Goal: Information Seeking & Learning: Learn about a topic

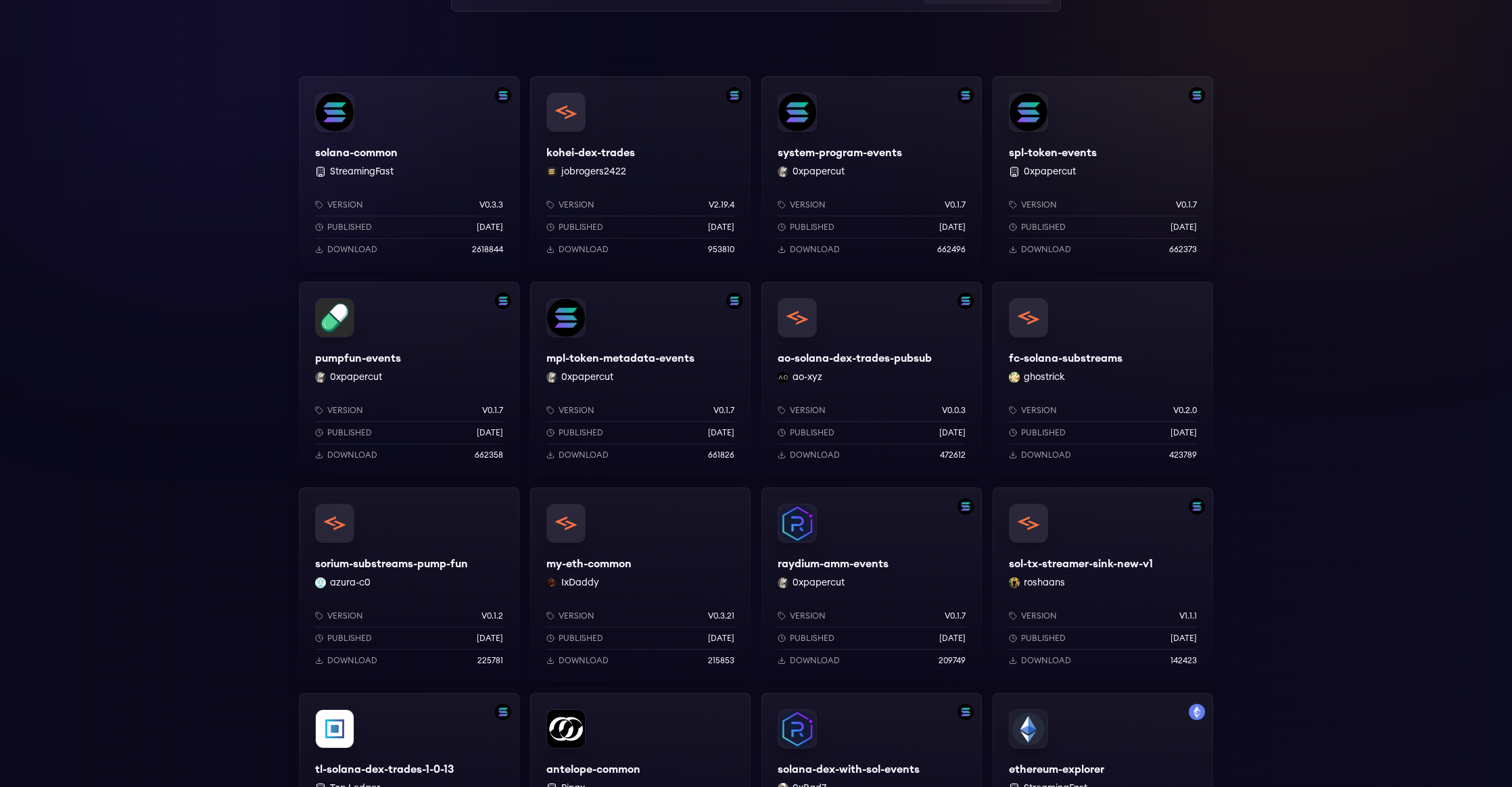
scroll to position [162, 0]
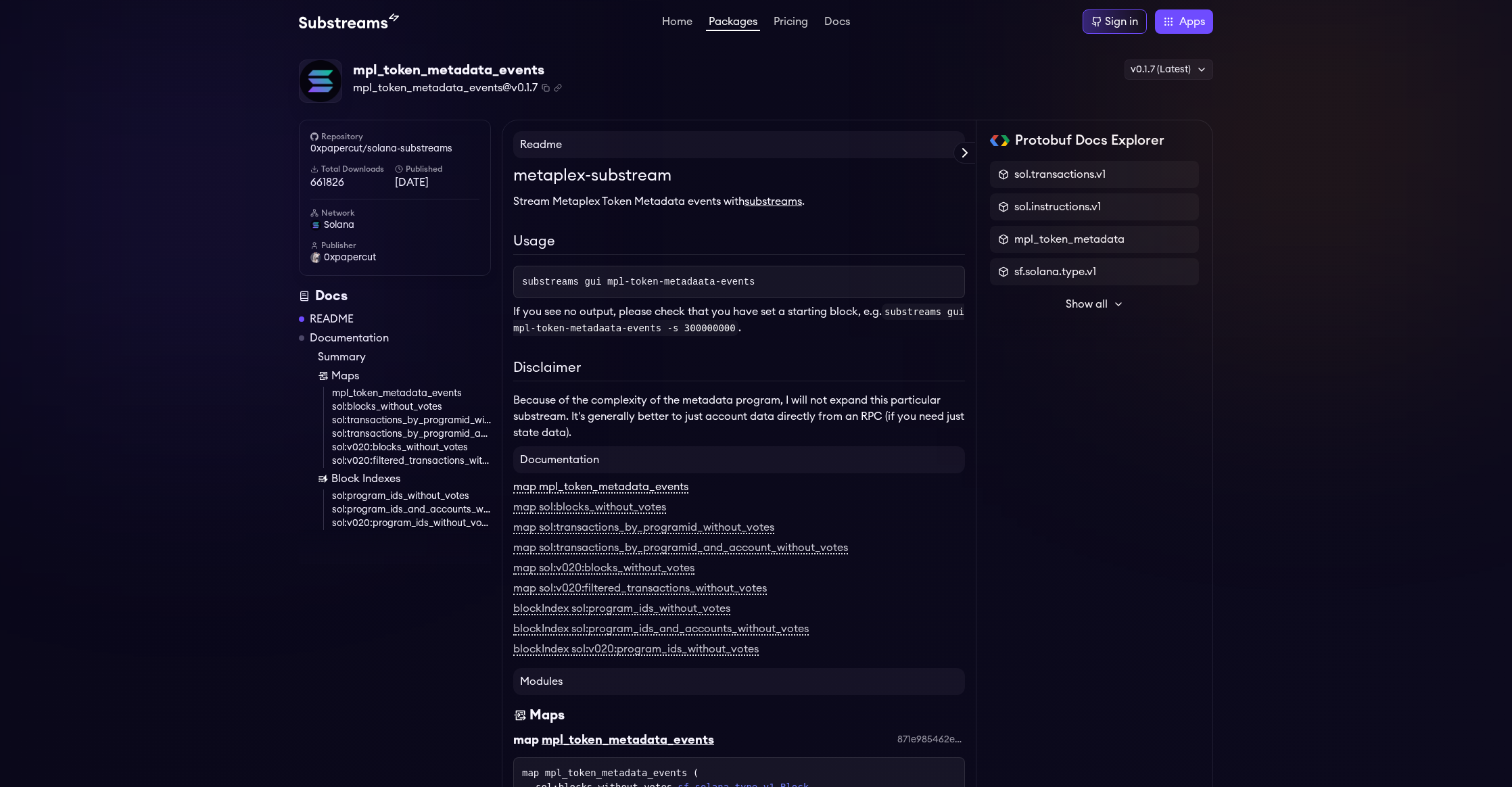
click at [646, 483] on link "map mpl_token_metadata_events" at bounding box center [600, 487] width 175 height 12
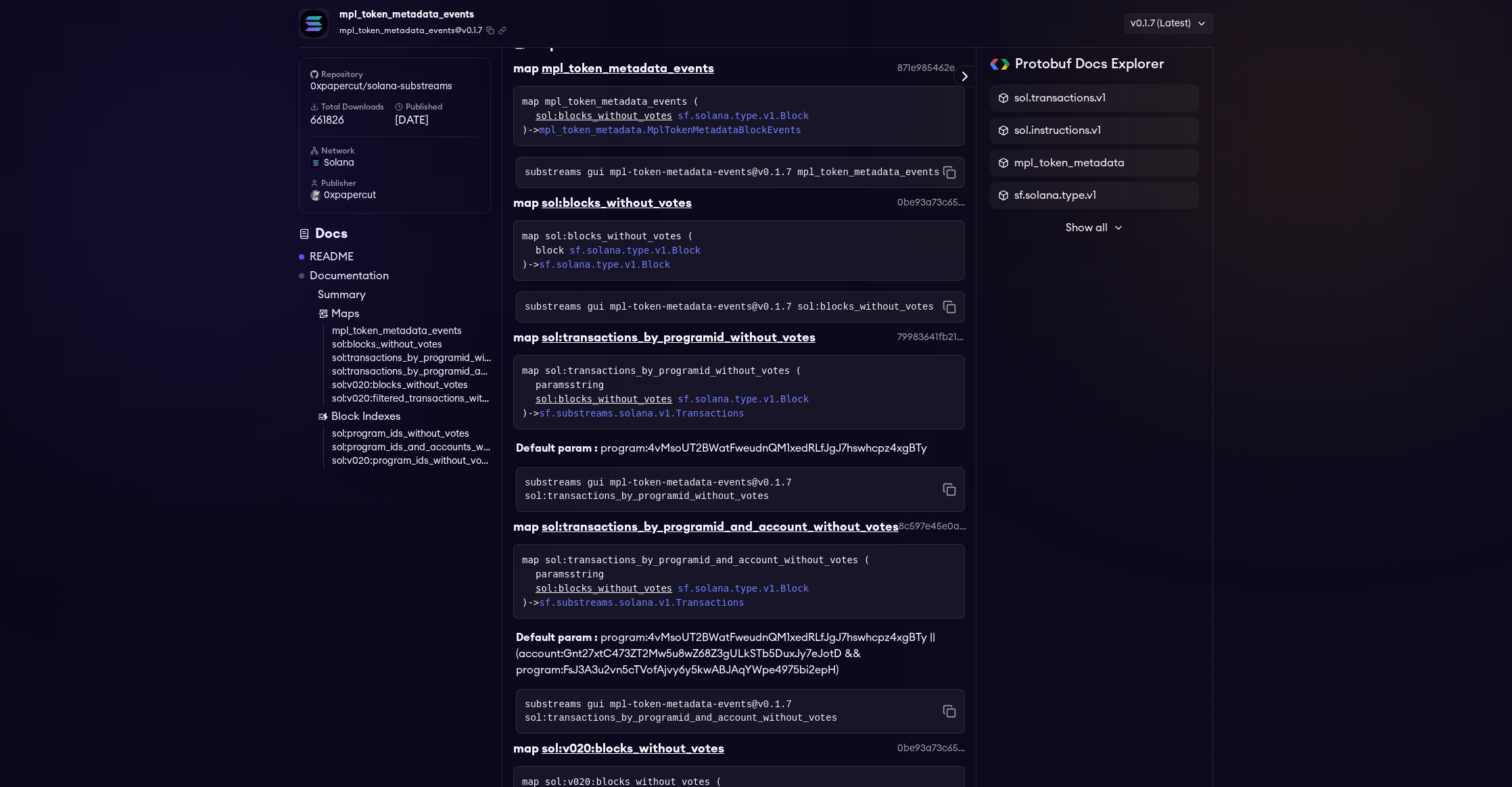
scroll to position [677, 0]
click at [721, 123] on link "mpl_token_metadata.MplTokenMetadataBlockEvents" at bounding box center [670, 128] width 262 height 11
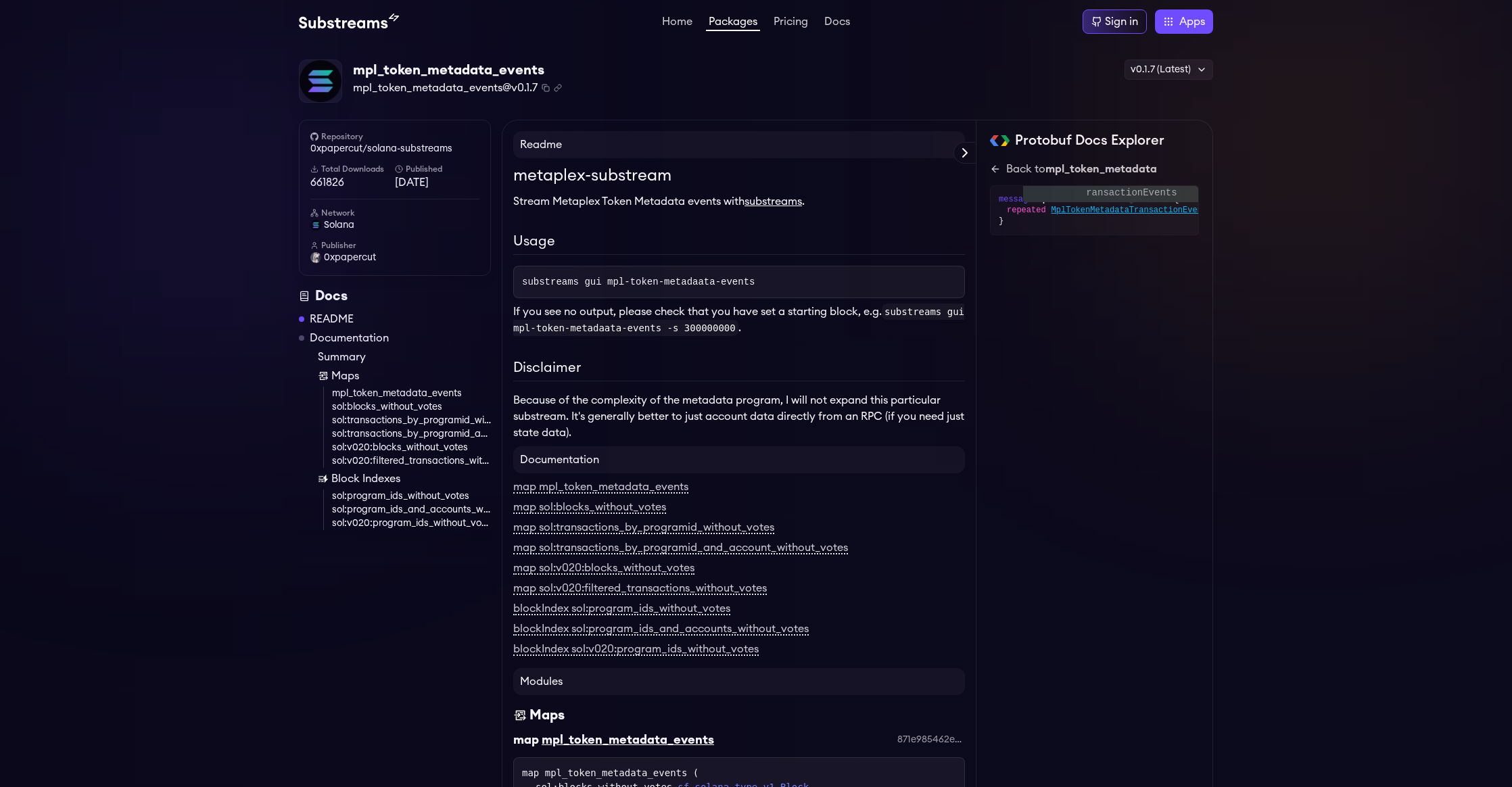
click at [1104, 211] on span "MplTokenMetadataTransactionEvents" at bounding box center [1132, 210] width 161 height 11
click at [1109, 232] on span "MplTokenMetadataEvent" at bounding box center [1103, 232] width 102 height 11
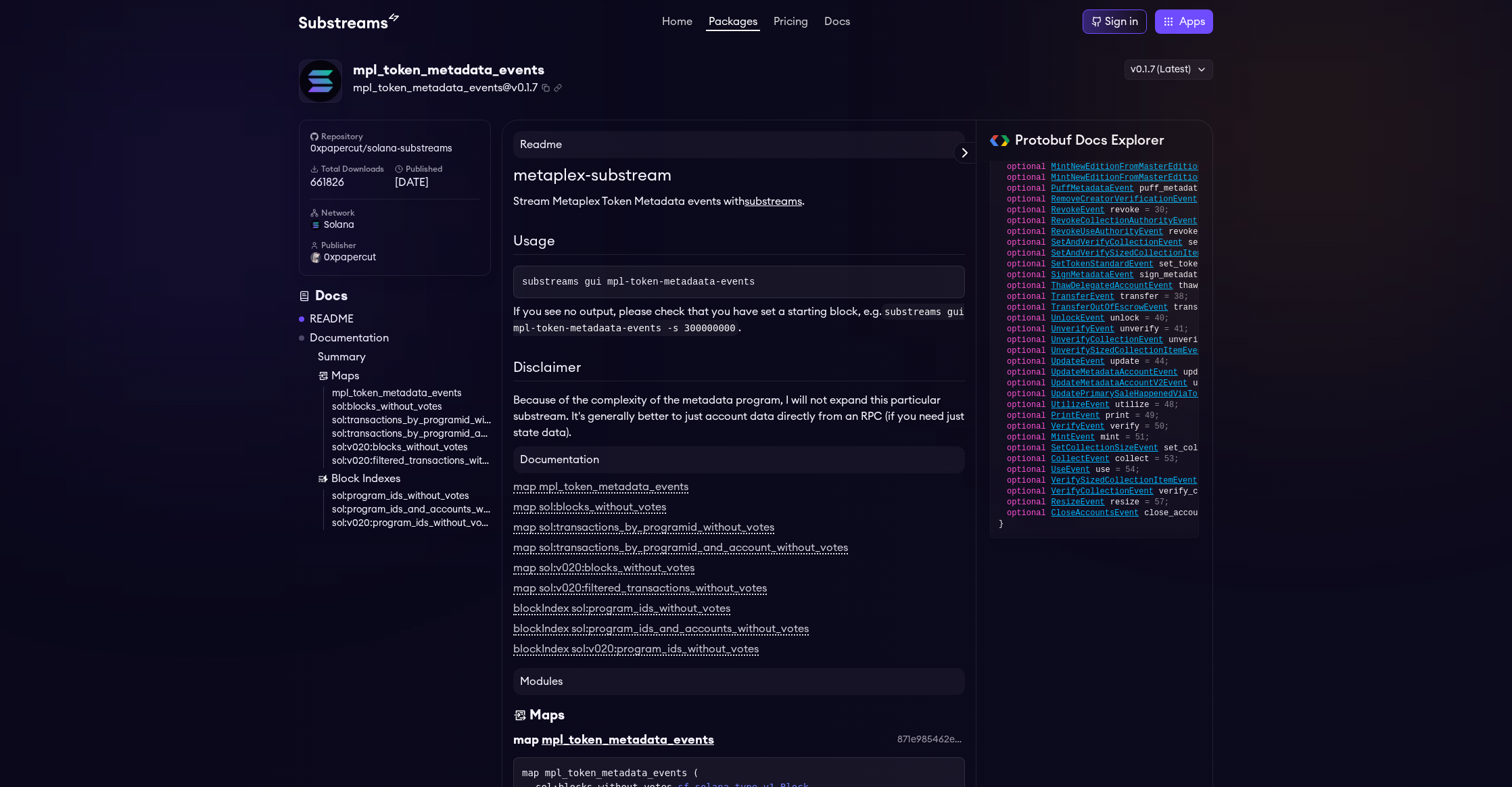
scroll to position [340, 0]
click at [1073, 427] on span "MintEvent" at bounding box center [1074, 432] width 44 height 11
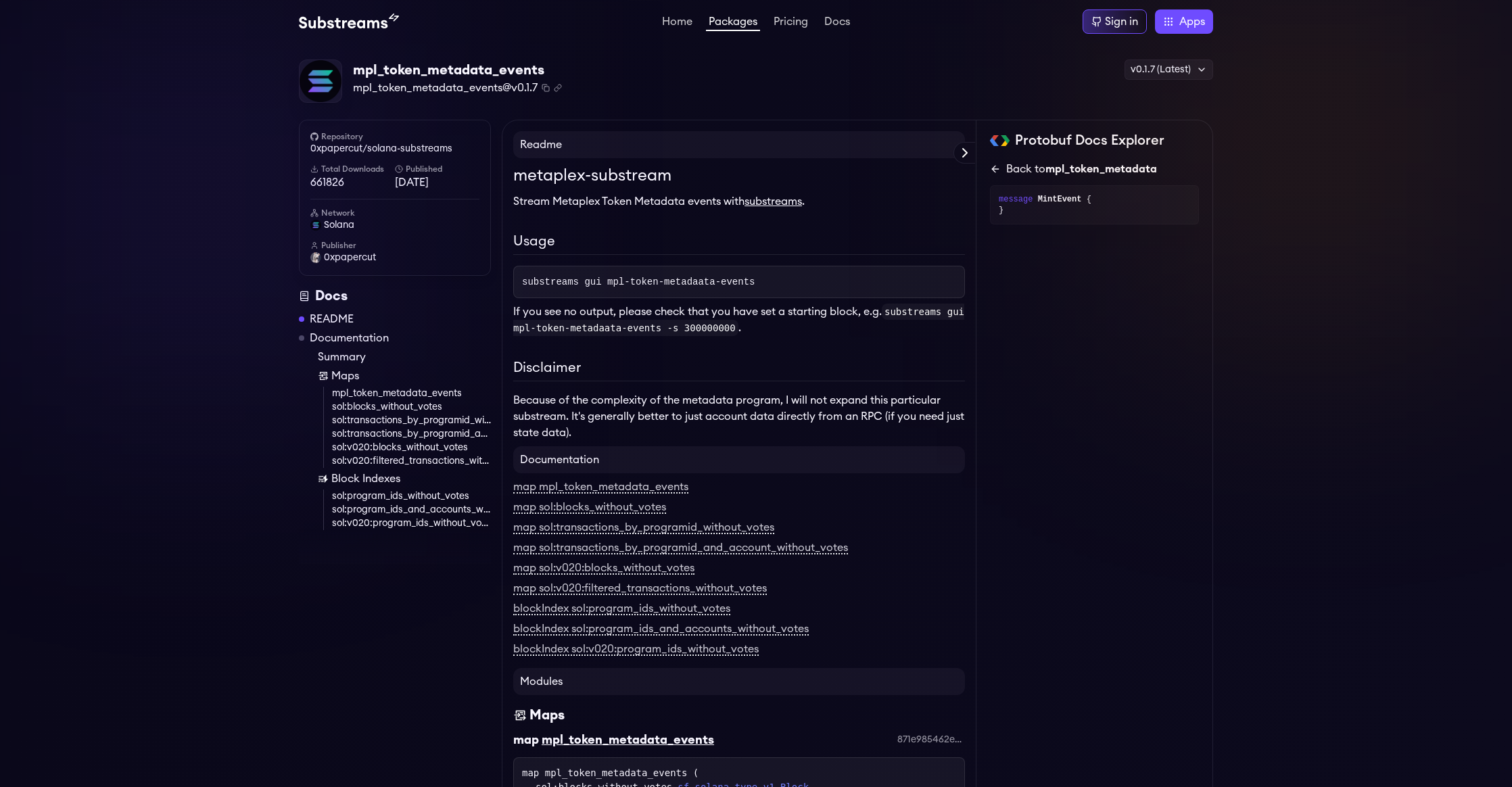
click at [994, 172] on icon at bounding box center [995, 169] width 11 height 11
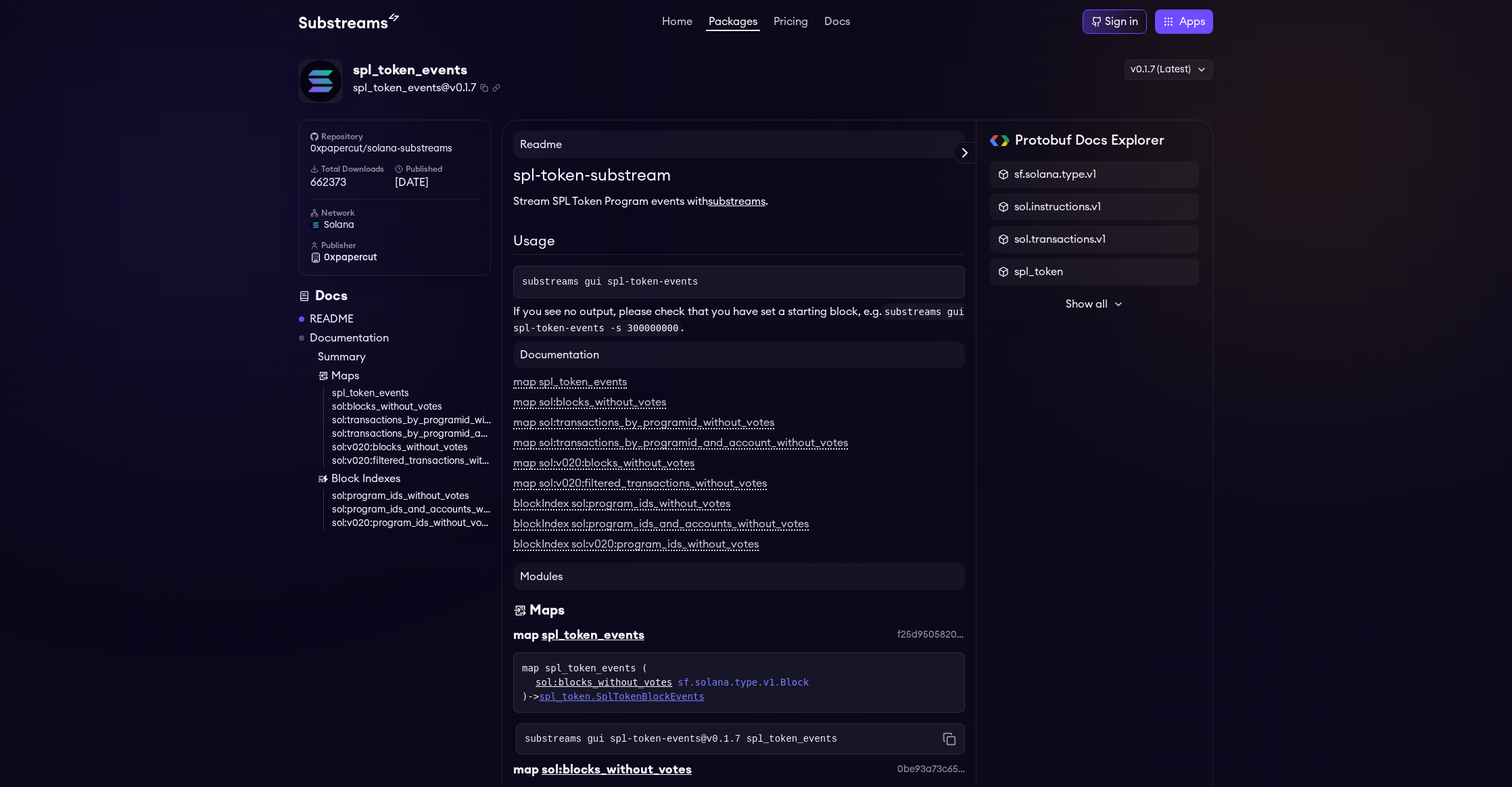
click at [677, 697] on link "spl_token.SplTokenBlockEvents" at bounding box center [621, 696] width 165 height 11
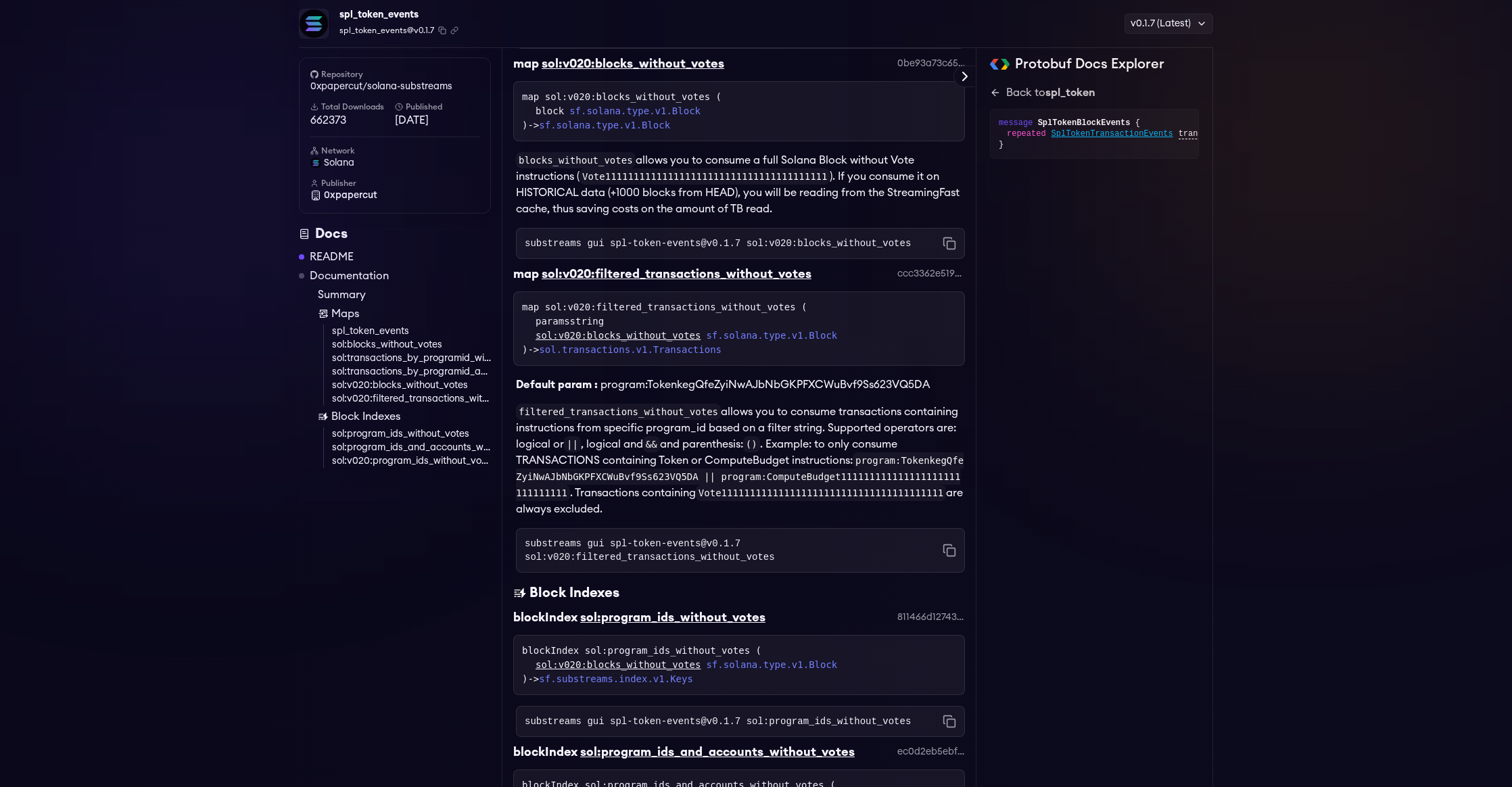
scroll to position [1158, 0]
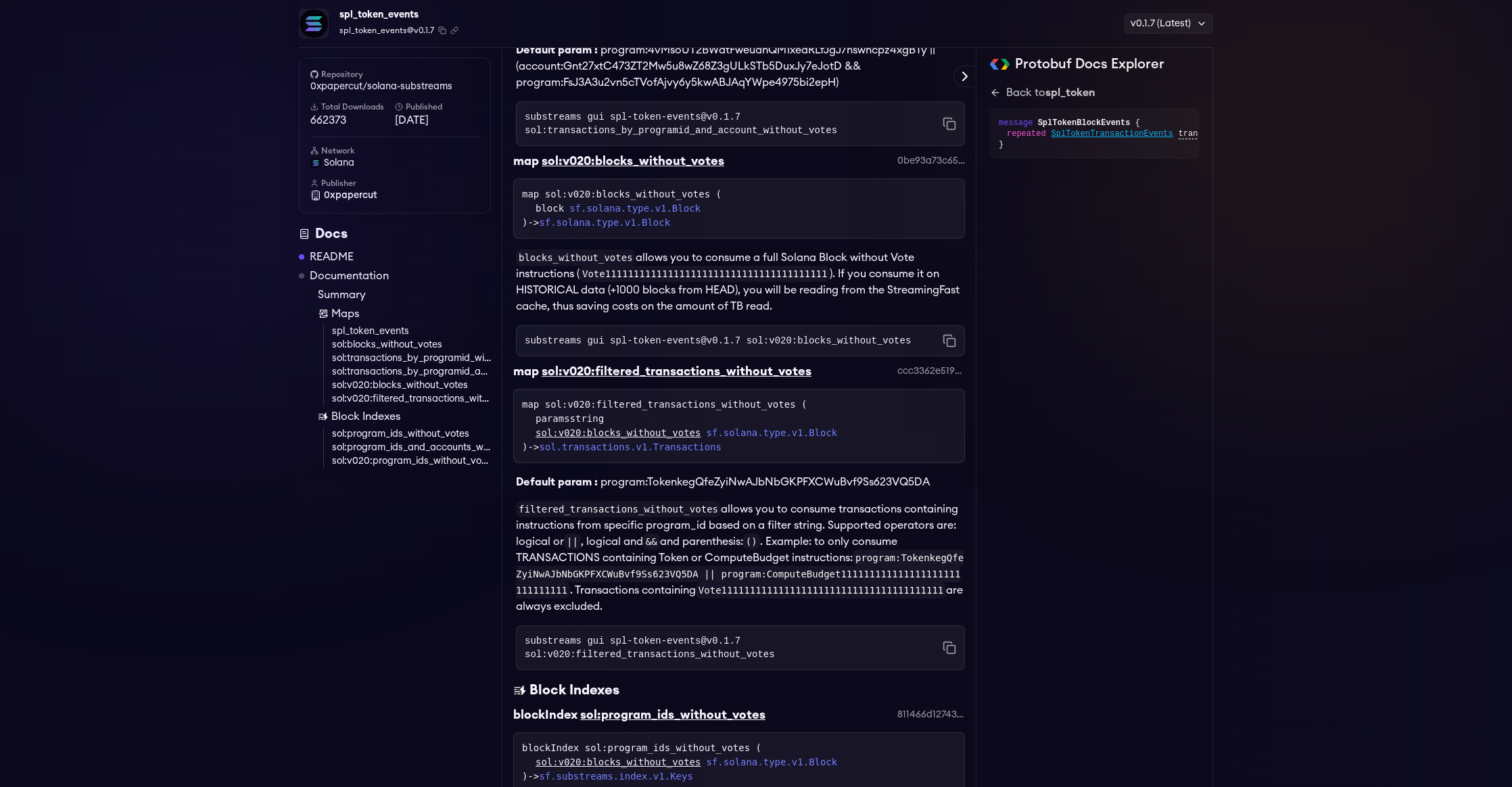
click at [397, 333] on link "spl_token_events" at bounding box center [412, 331] width 159 height 14
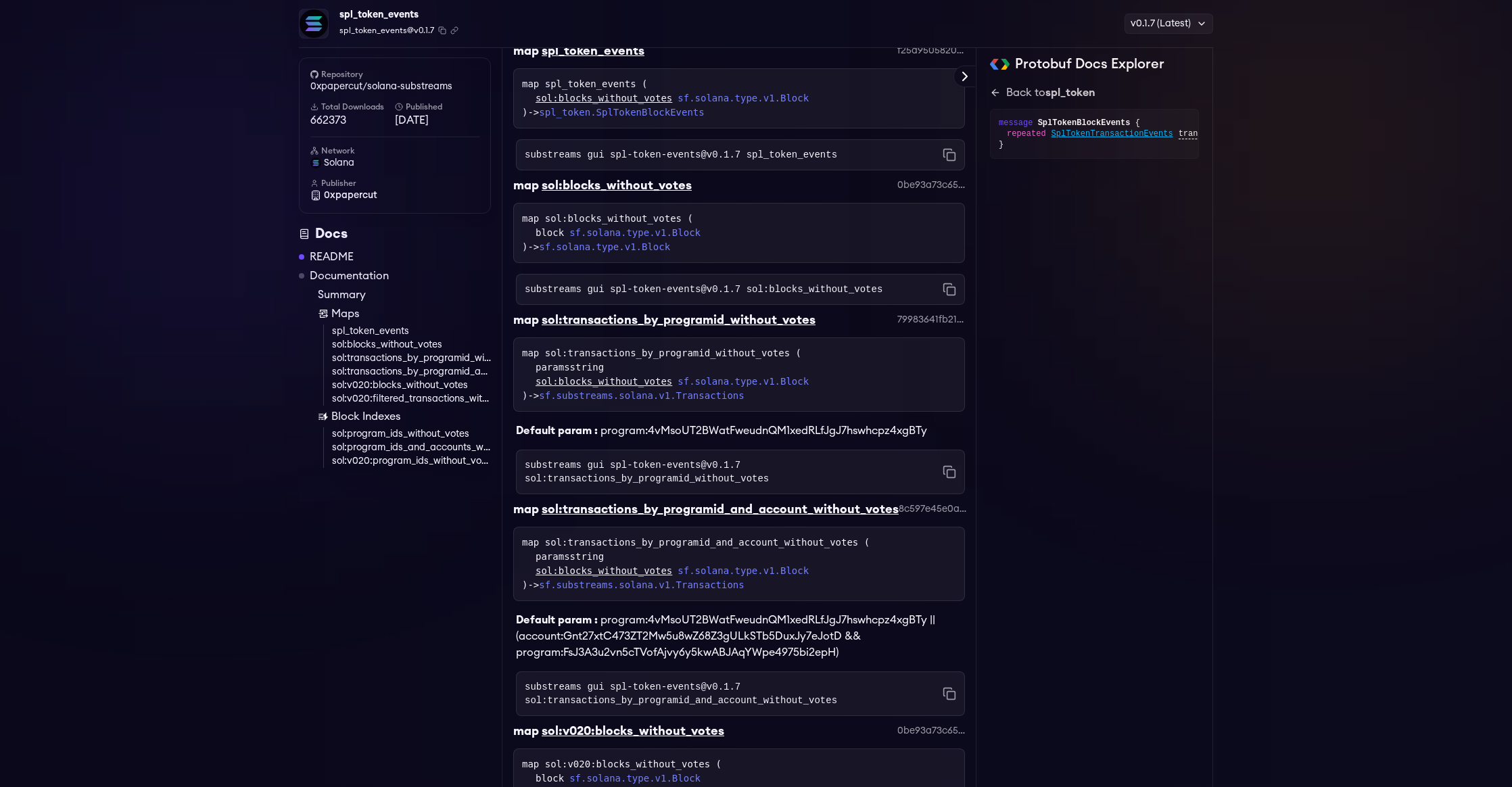
scroll to position [577, 0]
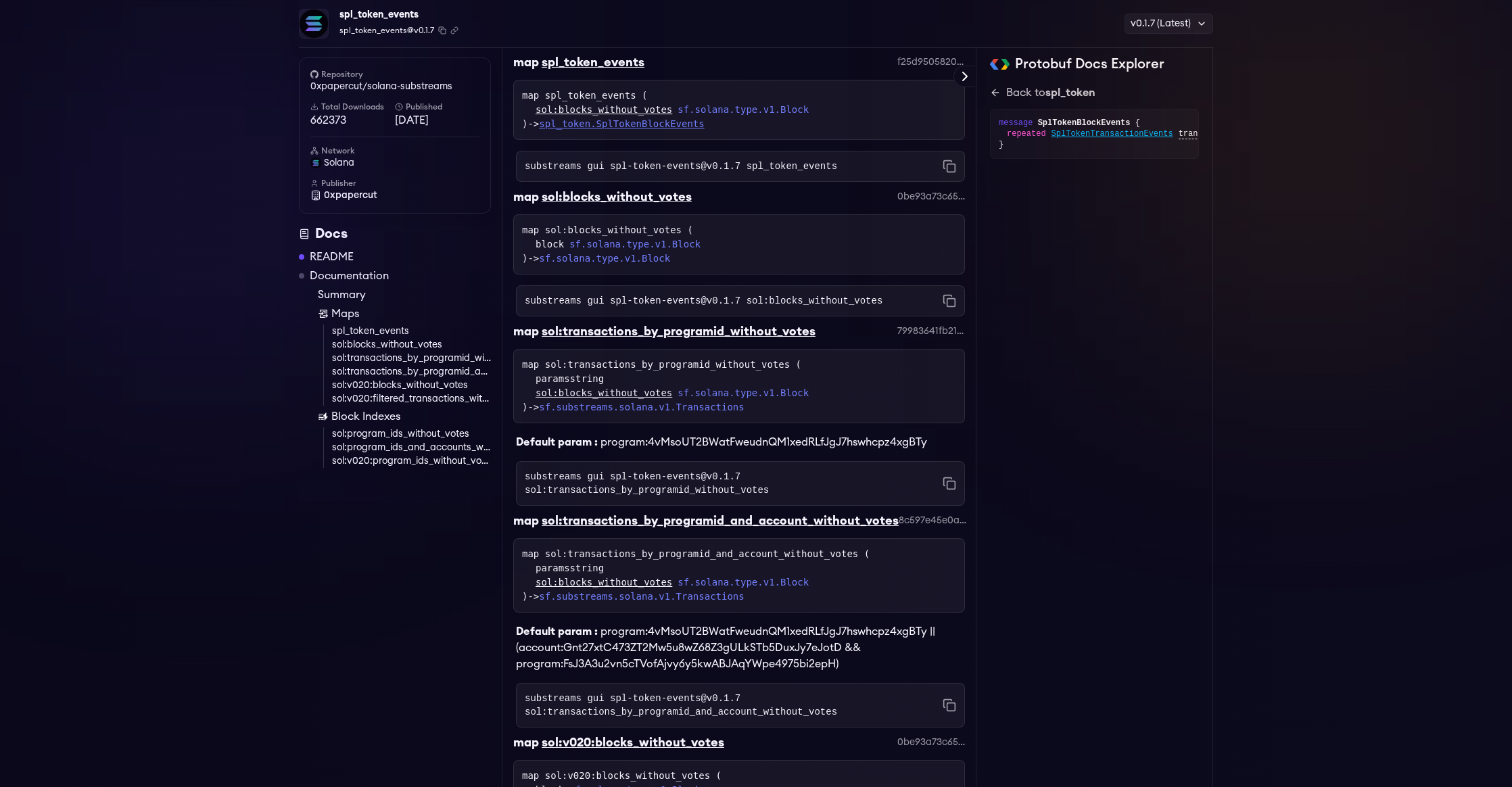
click at [702, 129] on link "spl_token.SplTokenBlockEvents" at bounding box center [621, 123] width 165 height 11
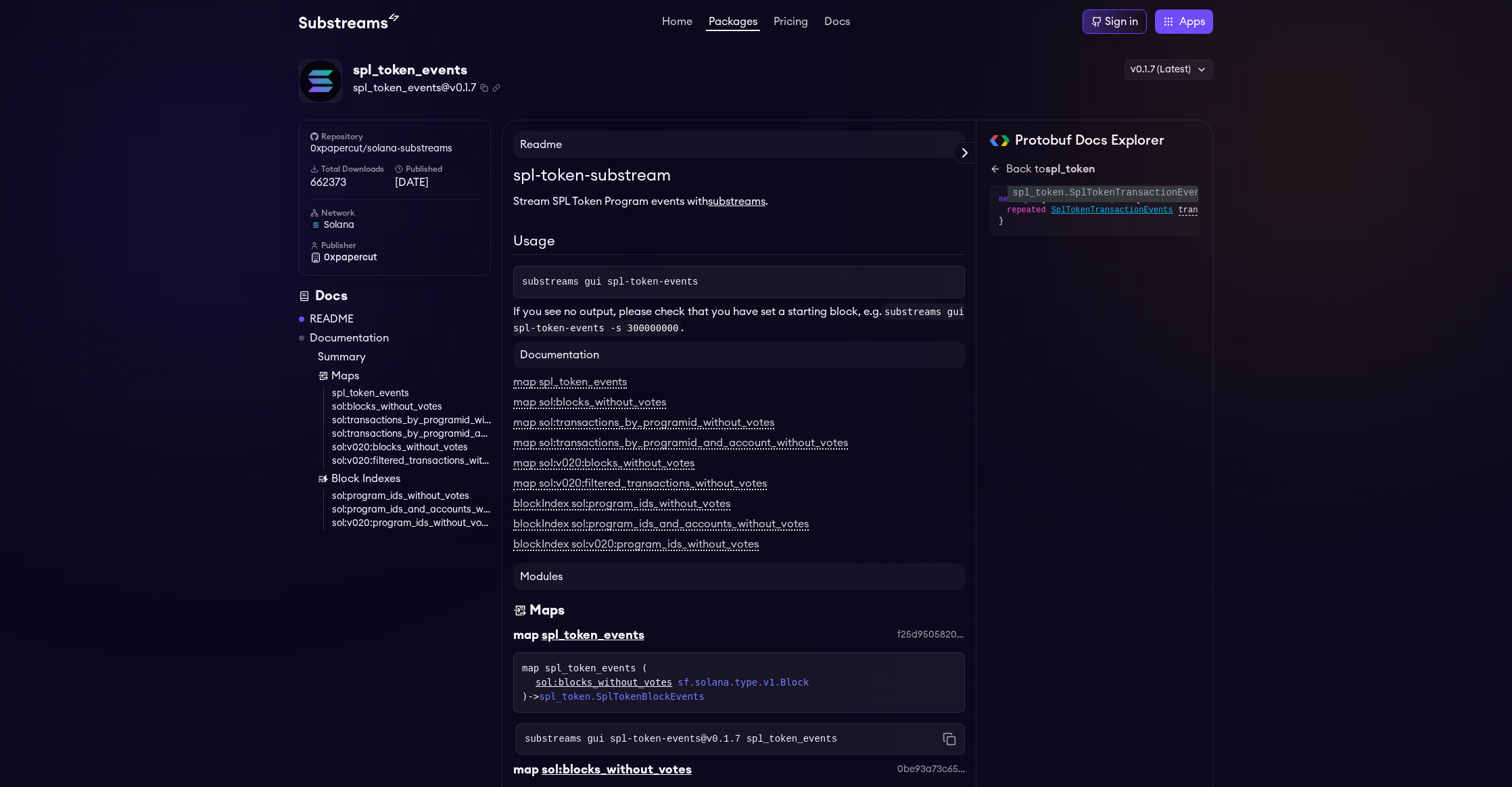
click at [1090, 212] on span "SplTokenTransactionEvents" at bounding box center [1113, 210] width 122 height 11
click at [1061, 221] on span "SplTokenEvent" at bounding box center [1083, 221] width 63 height 11
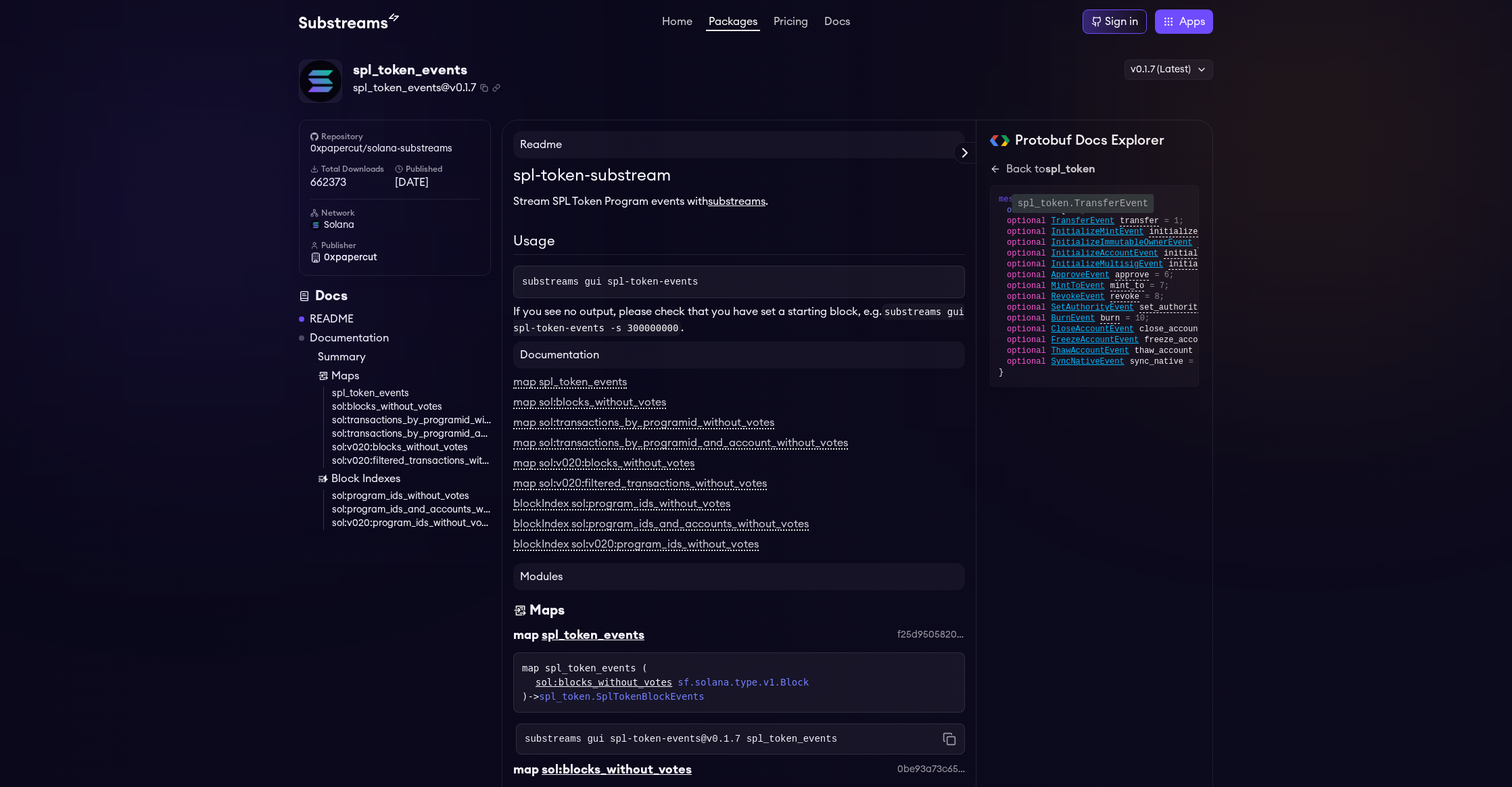
click at [1104, 220] on span "TransferEvent" at bounding box center [1083, 221] width 63 height 11
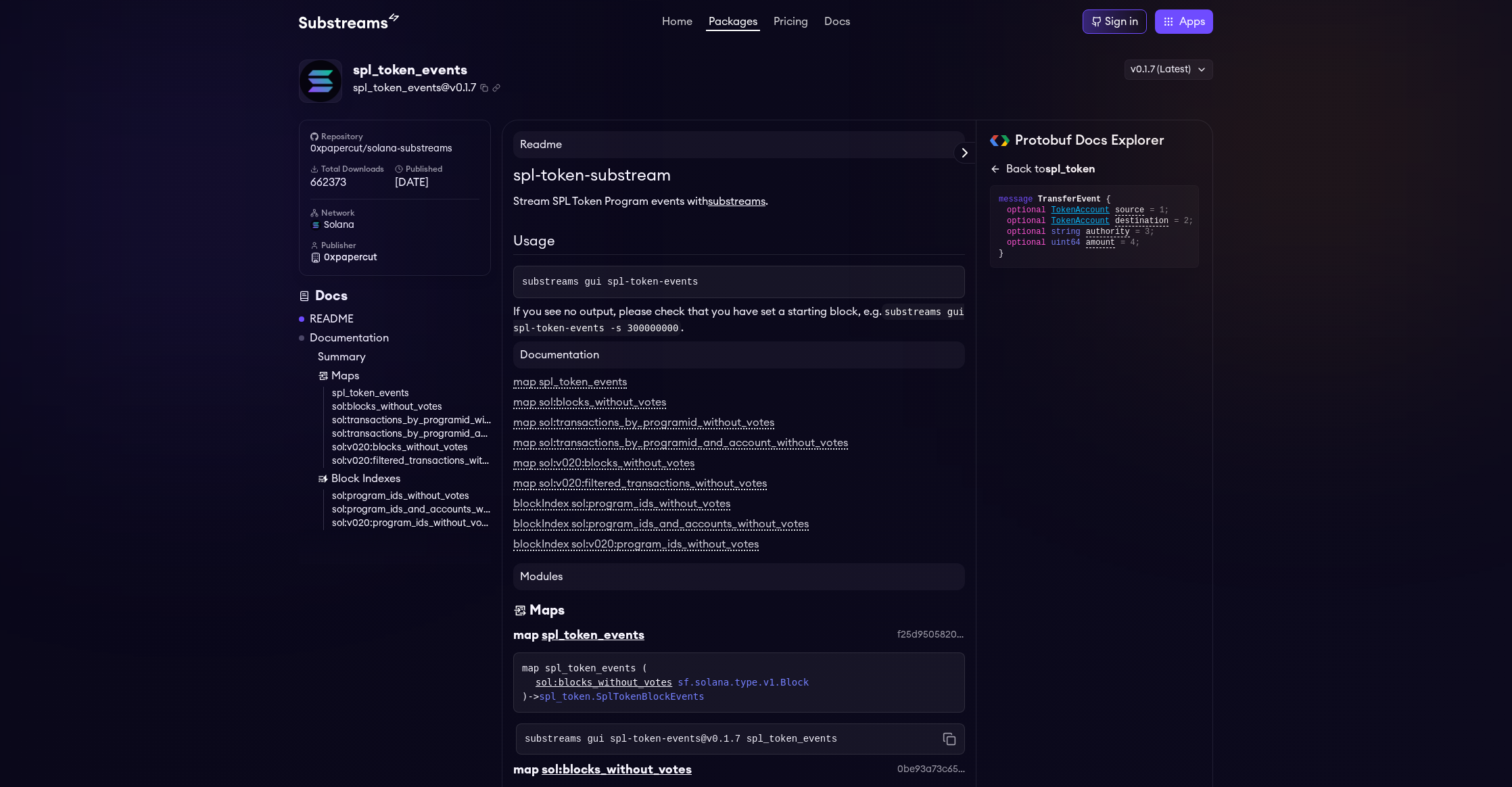
click at [999, 175] on link "Back to spl_token" at bounding box center [1094, 168] width 209 height 16
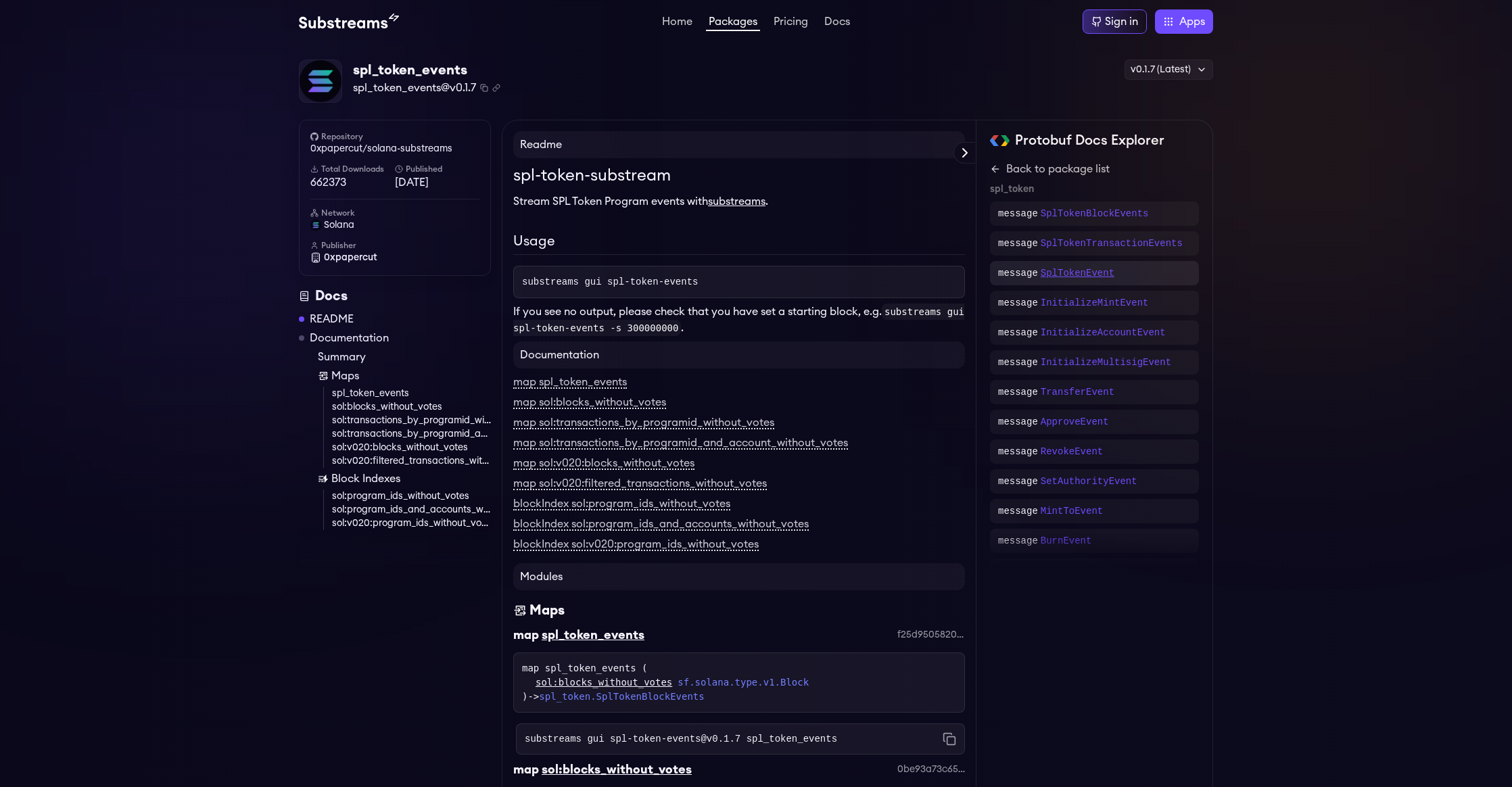
click at [1099, 269] on p "SplTokenEvent" at bounding box center [1077, 273] width 74 height 14
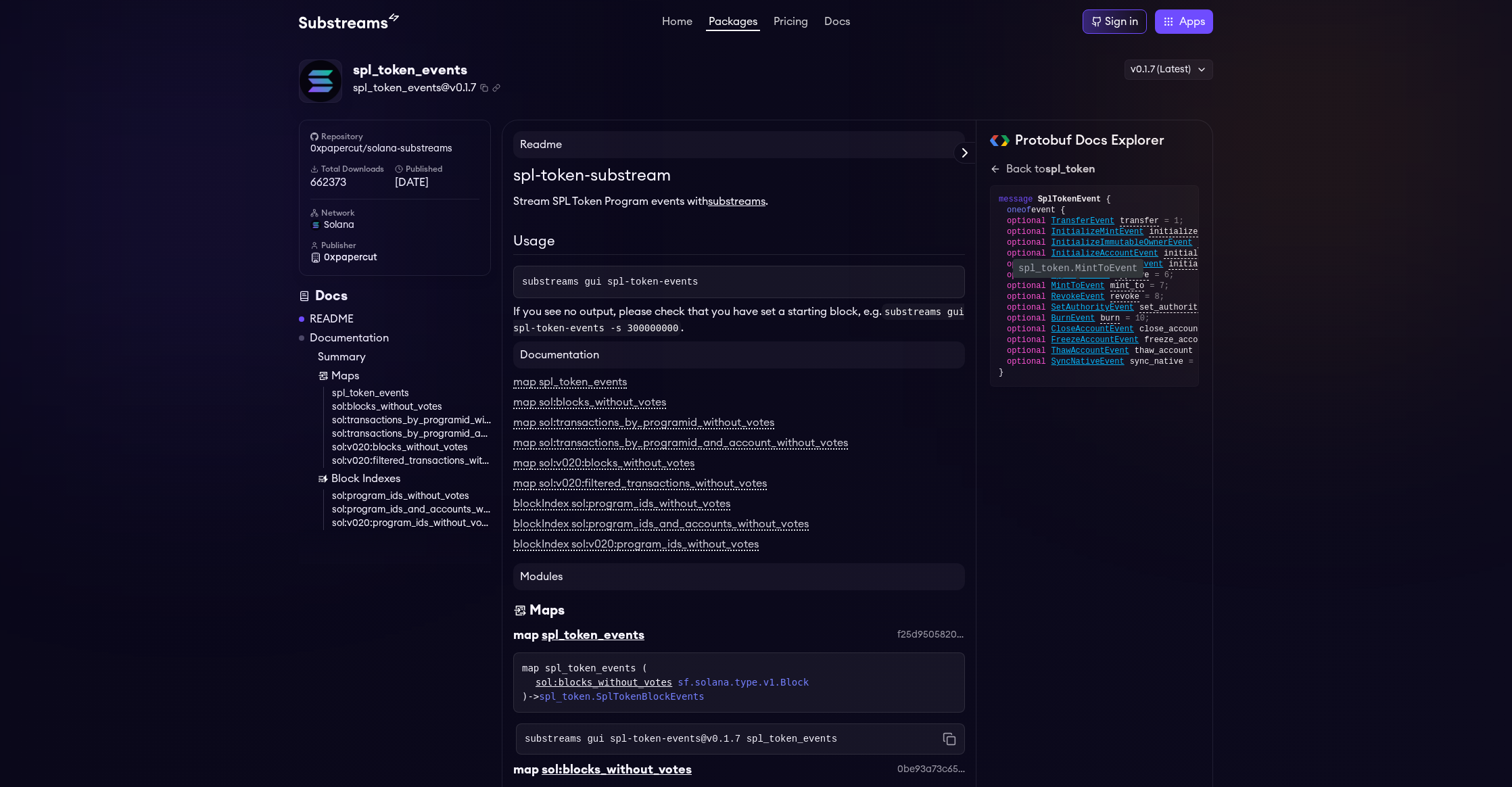
click at [1089, 289] on span "MintToEvent" at bounding box center [1078, 286] width 53 height 11
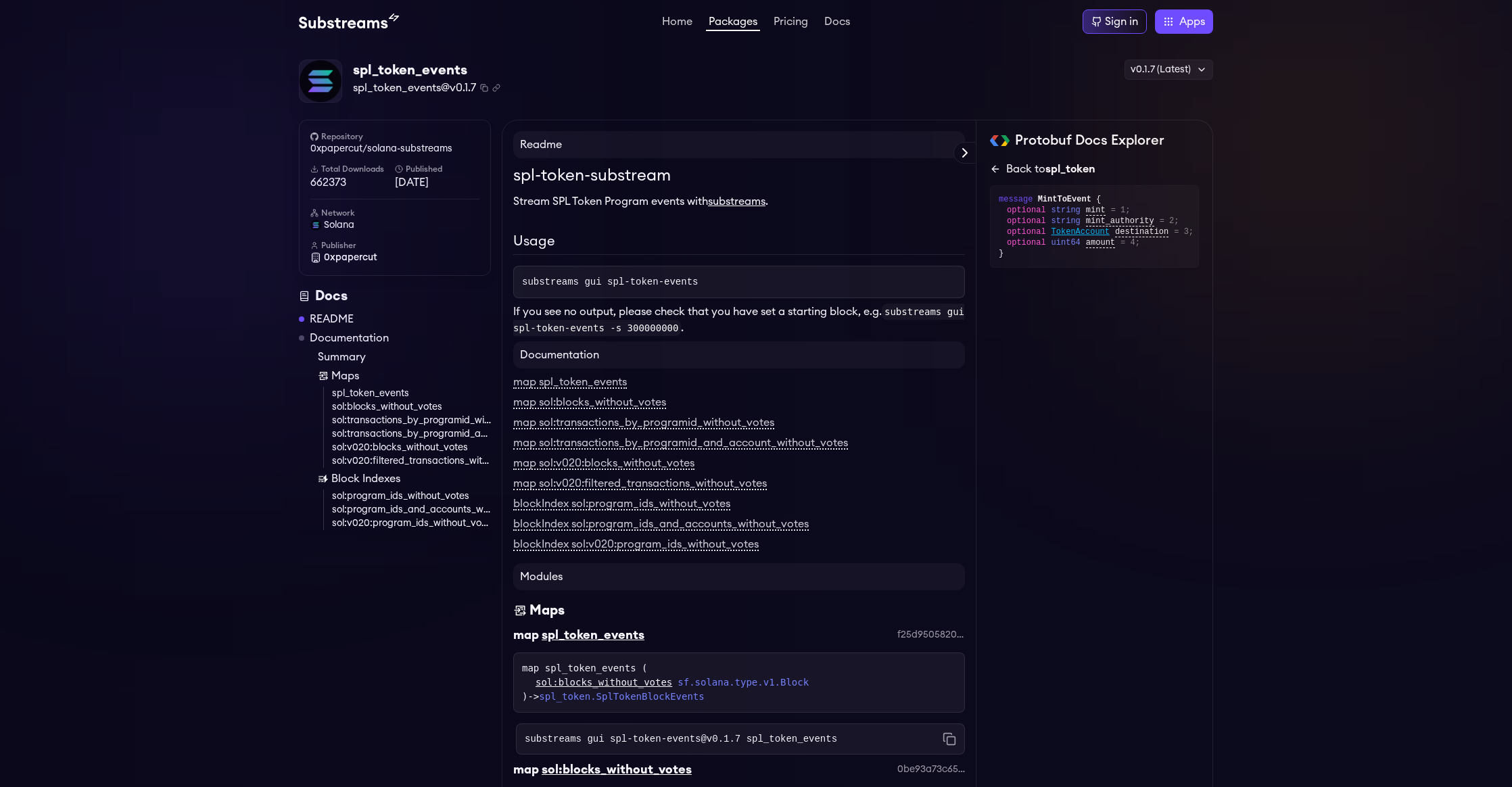
click at [996, 171] on icon at bounding box center [995, 169] width 11 height 11
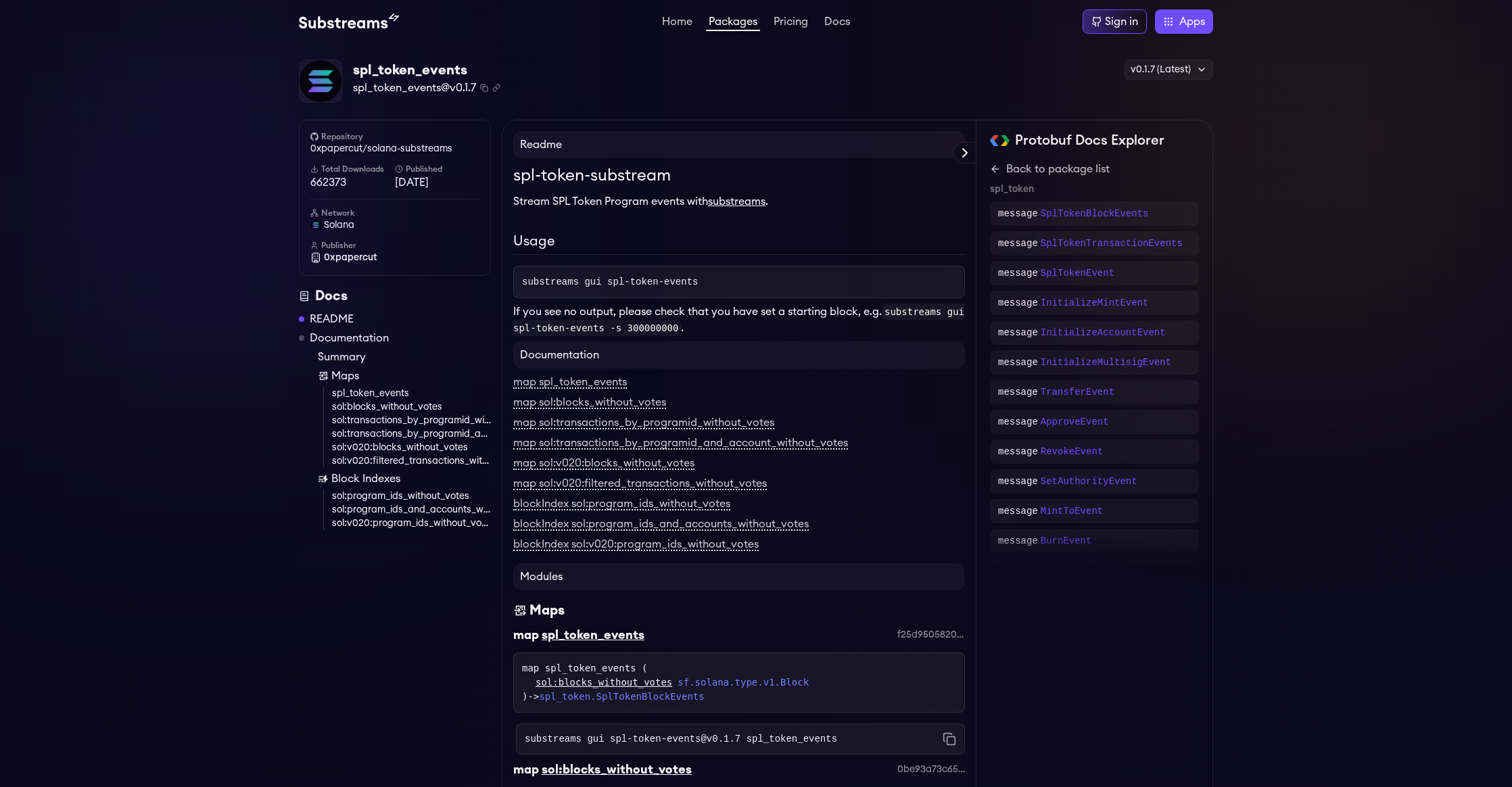
click at [996, 171] on icon at bounding box center [995, 169] width 11 height 11
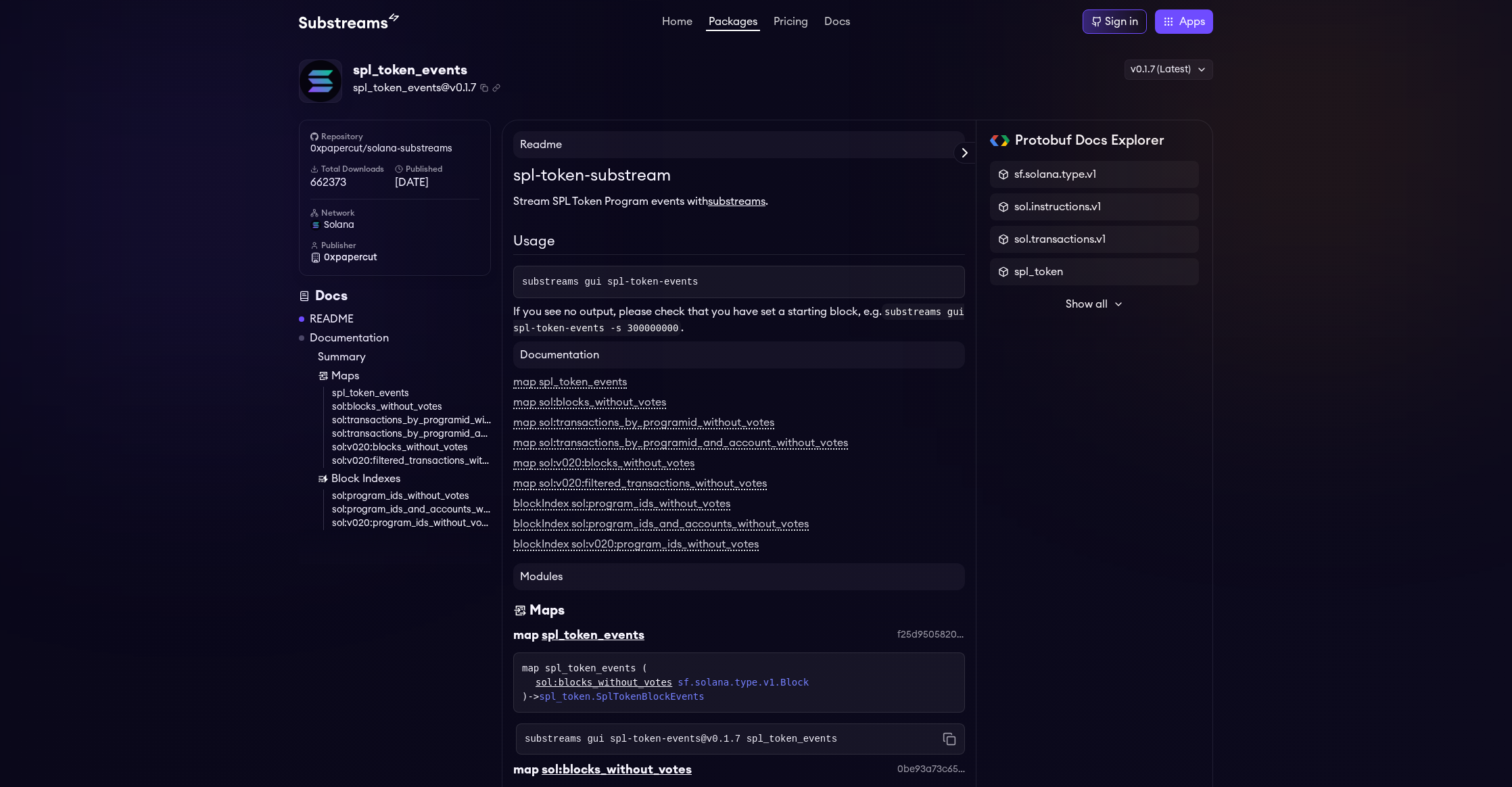
click at [1109, 309] on button "Show all" at bounding box center [1094, 304] width 209 height 27
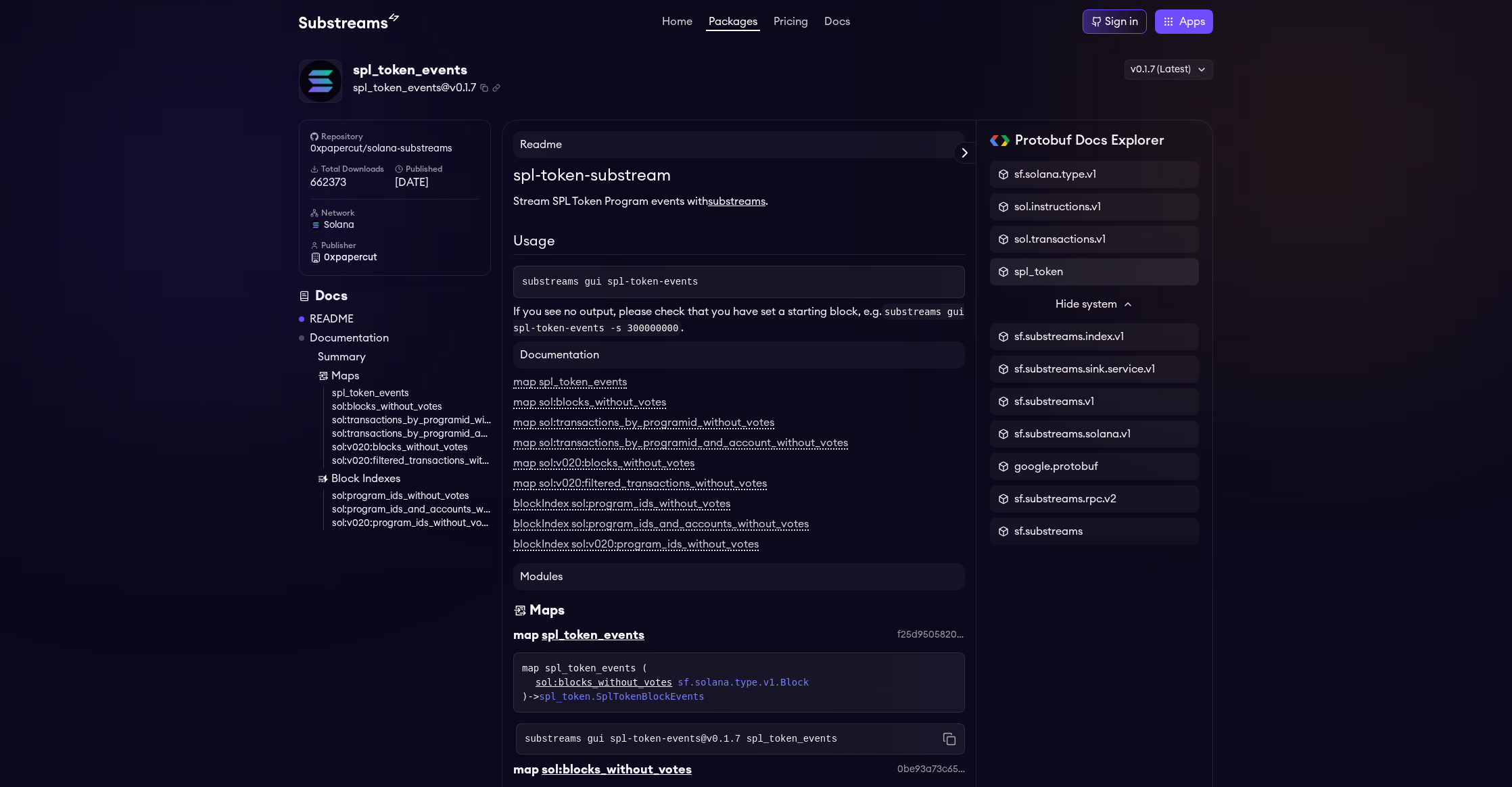
click at [1070, 272] on div "spl_token" at bounding box center [1095, 271] width 193 height 16
click at [1040, 276] on span "spl_token" at bounding box center [1039, 271] width 49 height 16
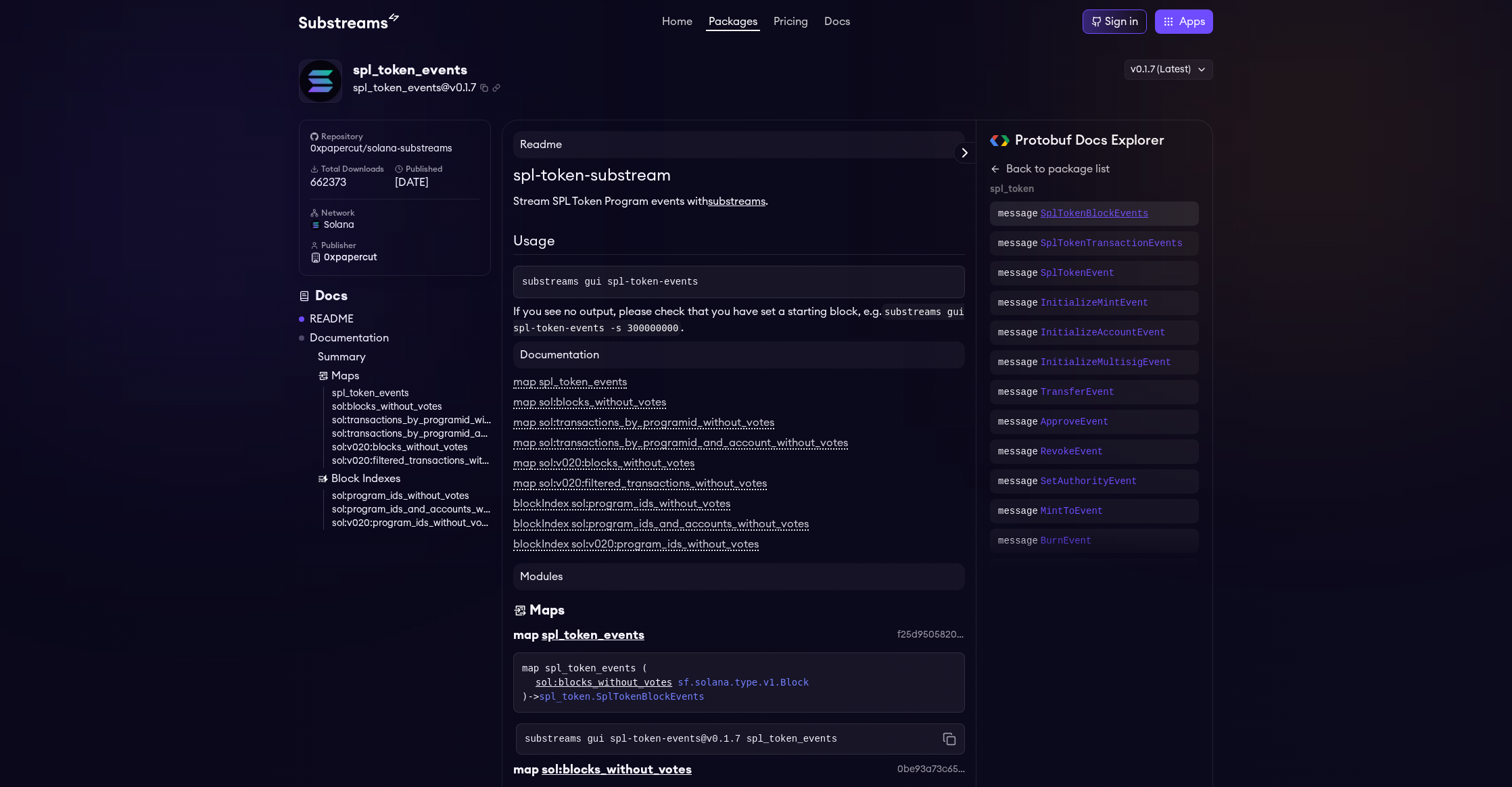
click at [1098, 216] on p "SplTokenBlockEvents" at bounding box center [1095, 214] width 108 height 14
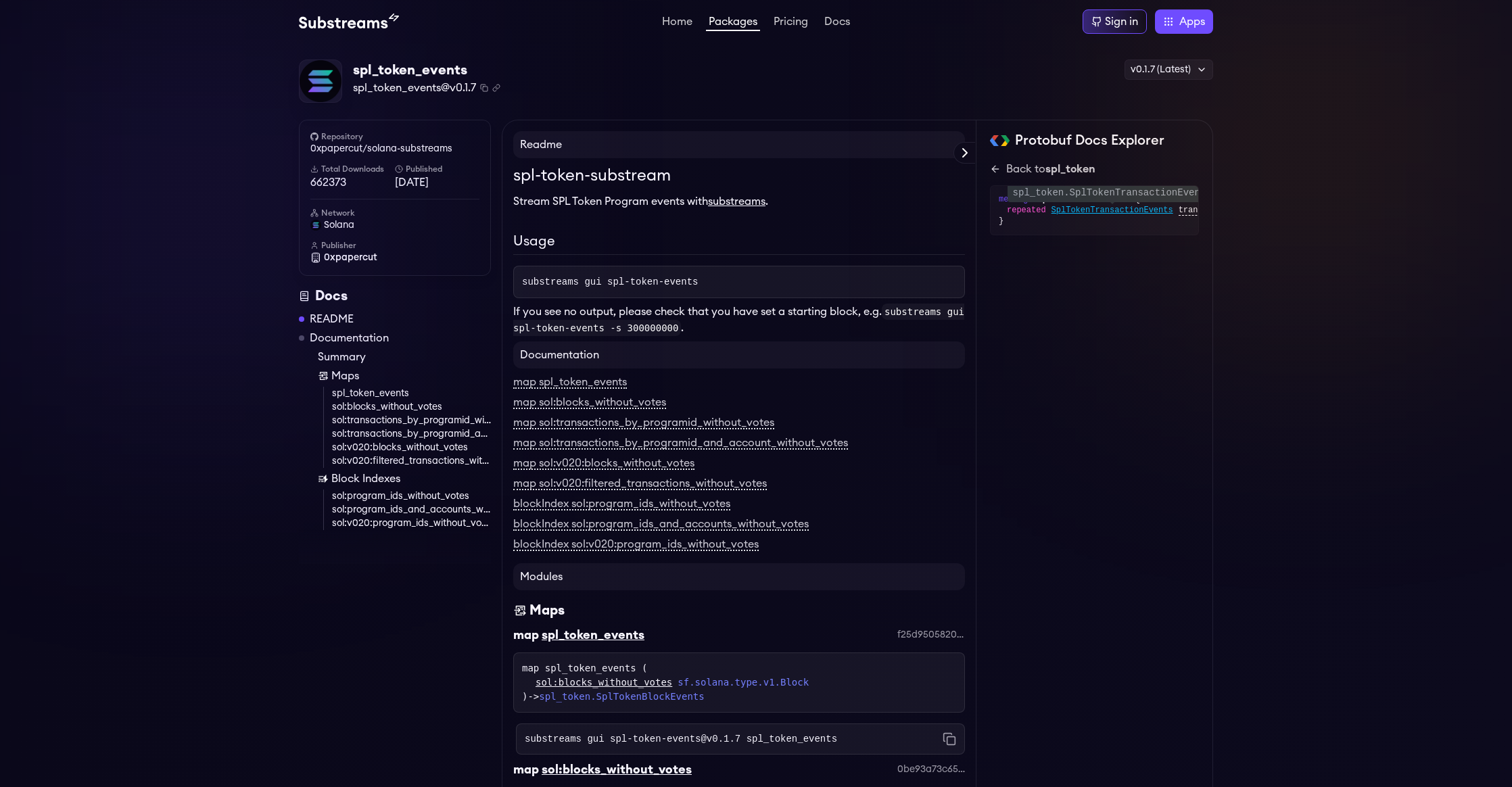
click at [1113, 210] on span "SplTokenTransactionEvents" at bounding box center [1113, 210] width 122 height 11
click at [1098, 224] on span "SplTokenEvent" at bounding box center [1083, 221] width 63 height 11
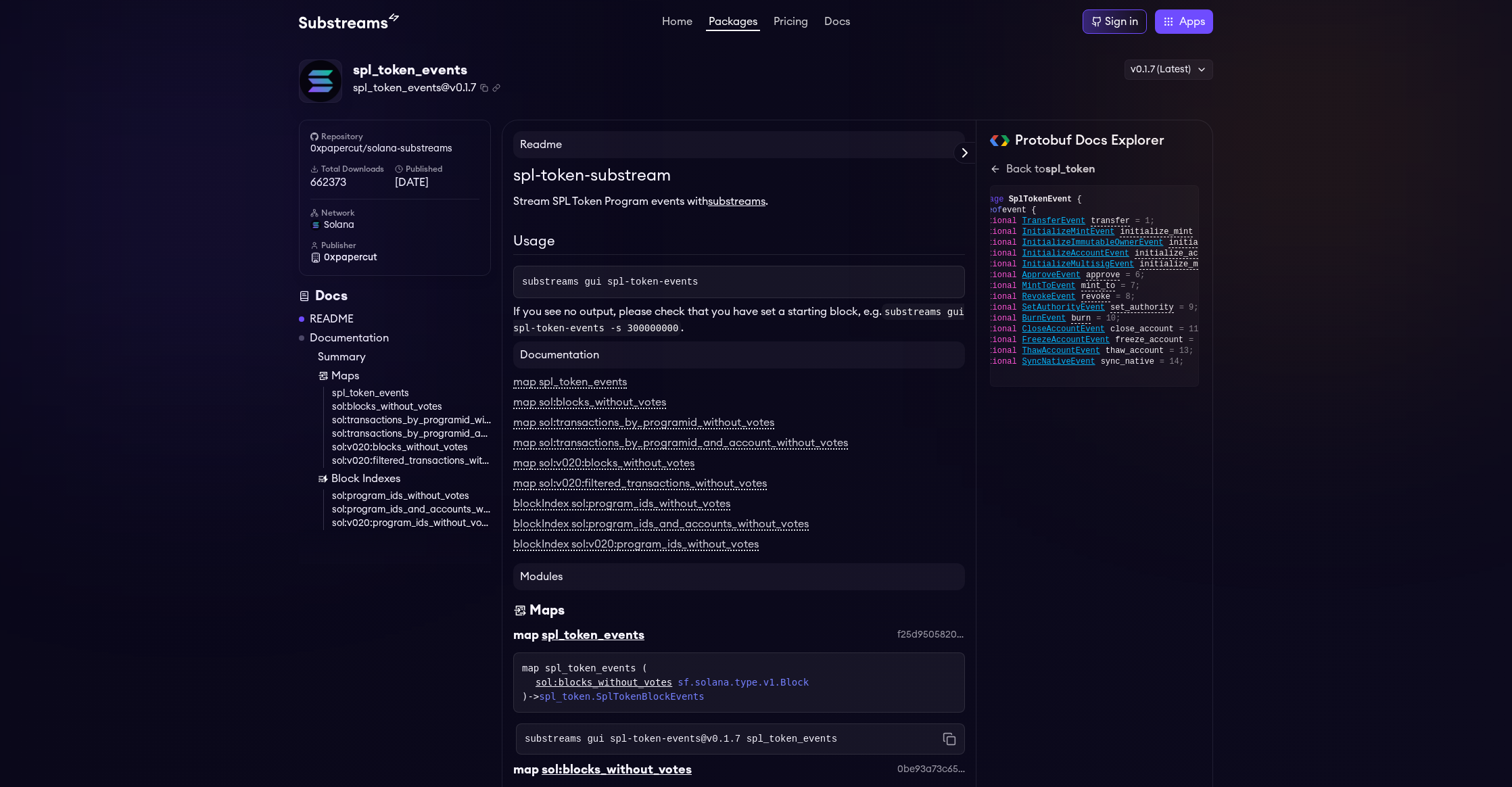
scroll to position [0, 7]
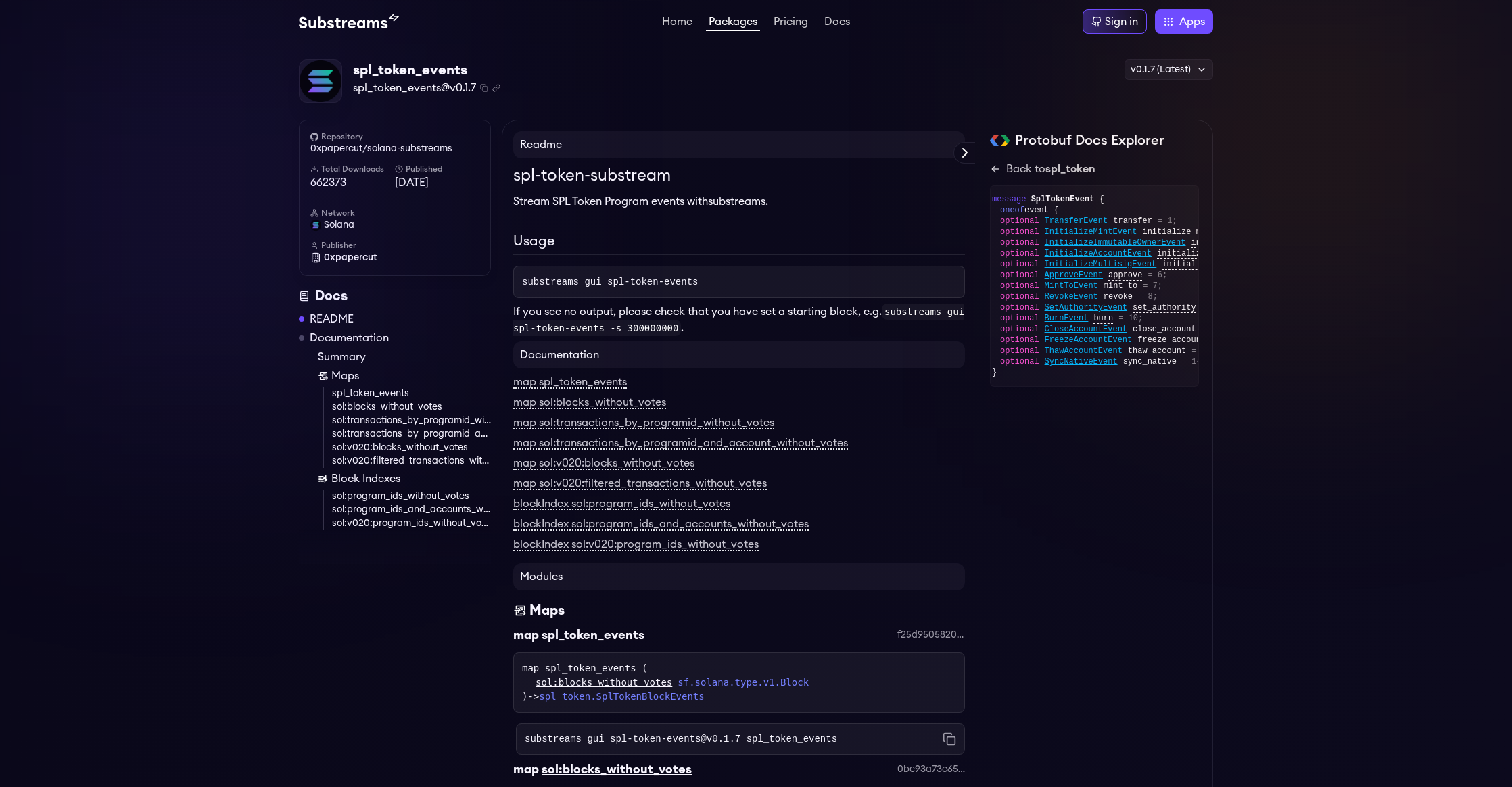
click at [1010, 203] on span "message" at bounding box center [1009, 199] width 34 height 9
click at [1021, 201] on span "message" at bounding box center [1009, 199] width 34 height 9
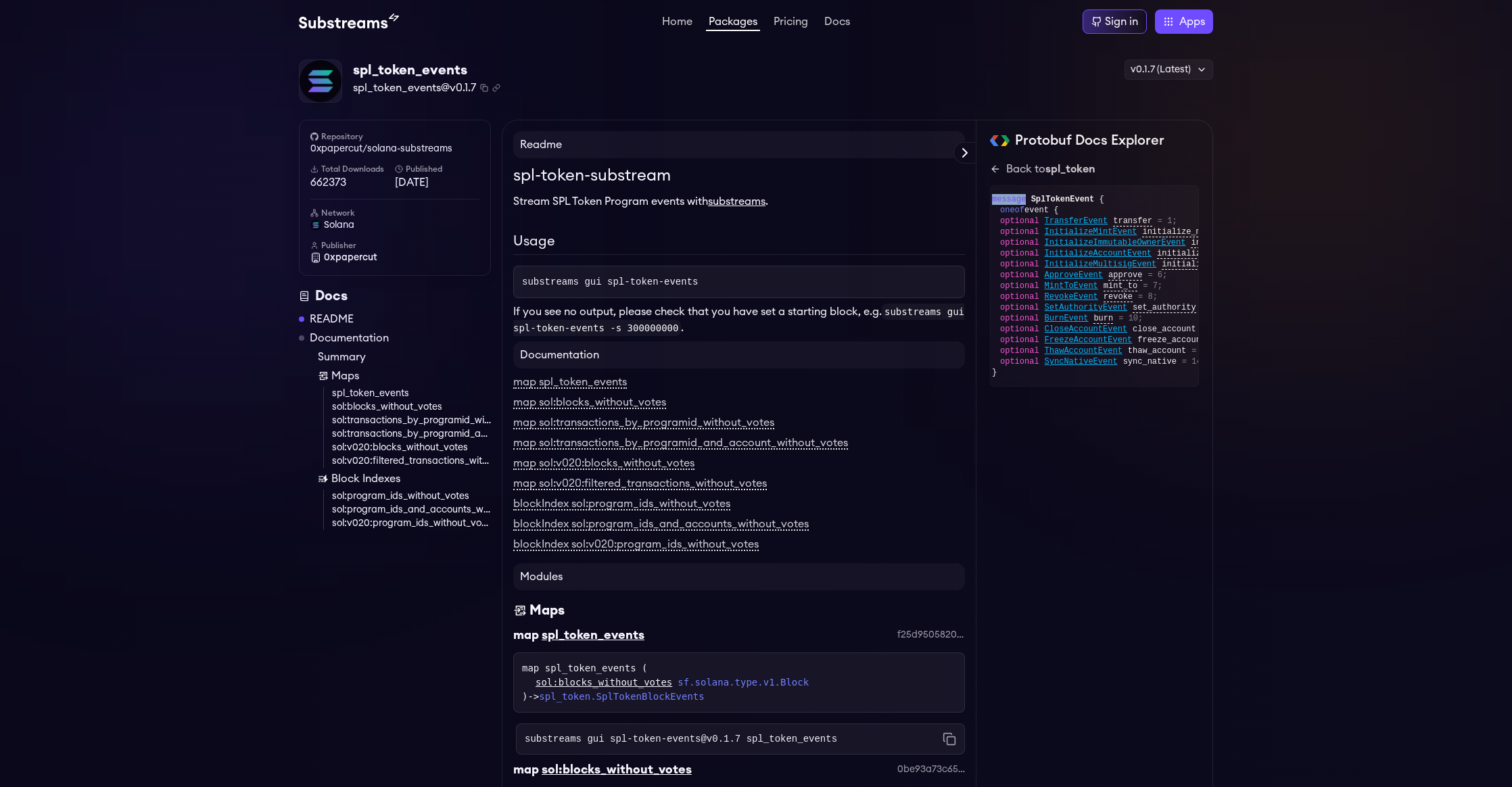
click at [1021, 201] on span "message" at bounding box center [1009, 199] width 34 height 9
click at [1026, 200] on span "message" at bounding box center [1009, 199] width 34 height 9
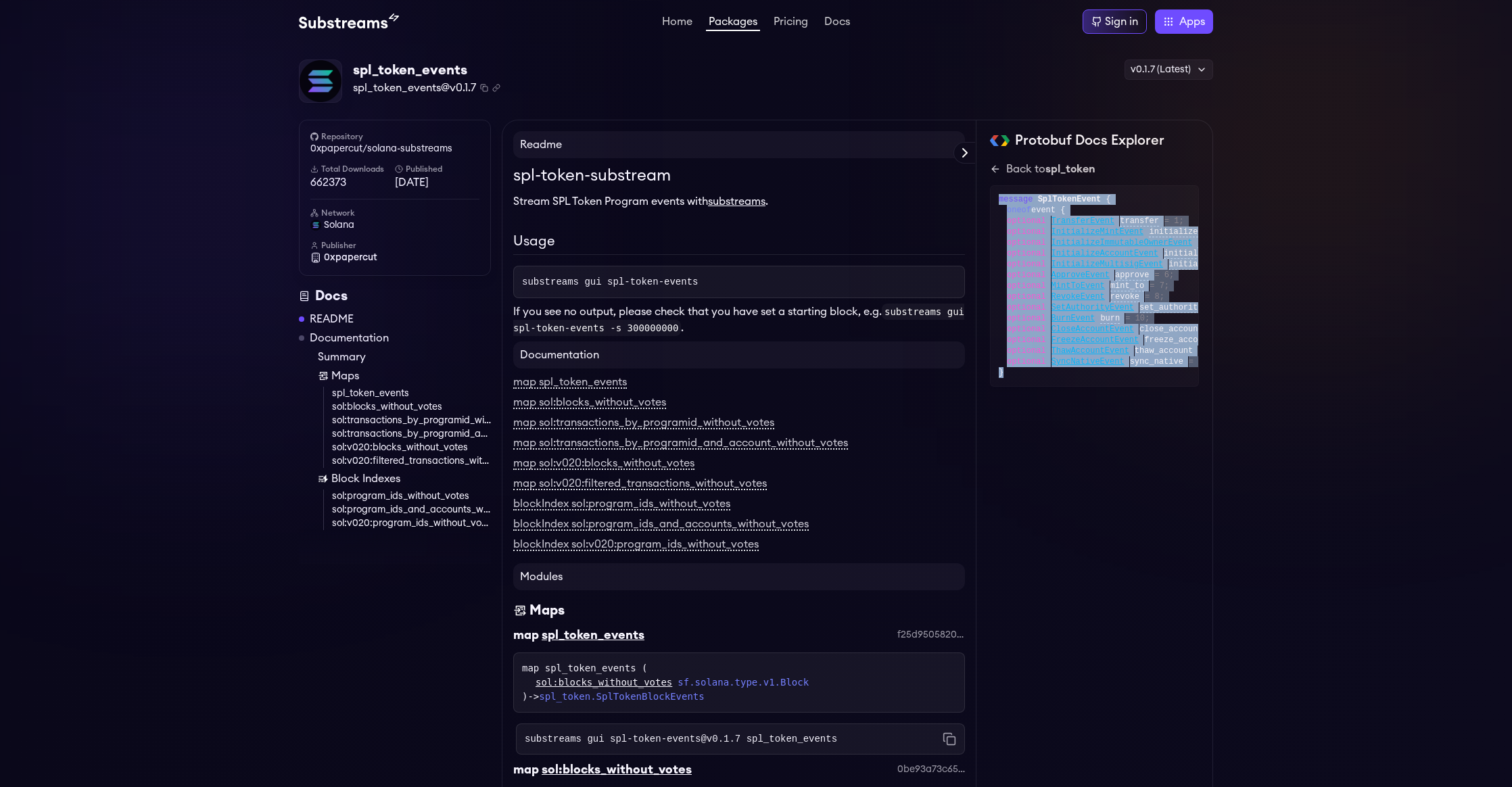
drag, startPoint x: 1015, startPoint y: 372, endPoint x: 993, endPoint y: 195, distance: 178.4
click at [993, 195] on div "message SplTokenEvent { oneof event { optional TransferEvent transfer = 1; opti…" at bounding box center [1094, 286] width 209 height 201
copy div "message SplTokenEvent { oneof event { optional TransferEvent transfer = 1; opti…"
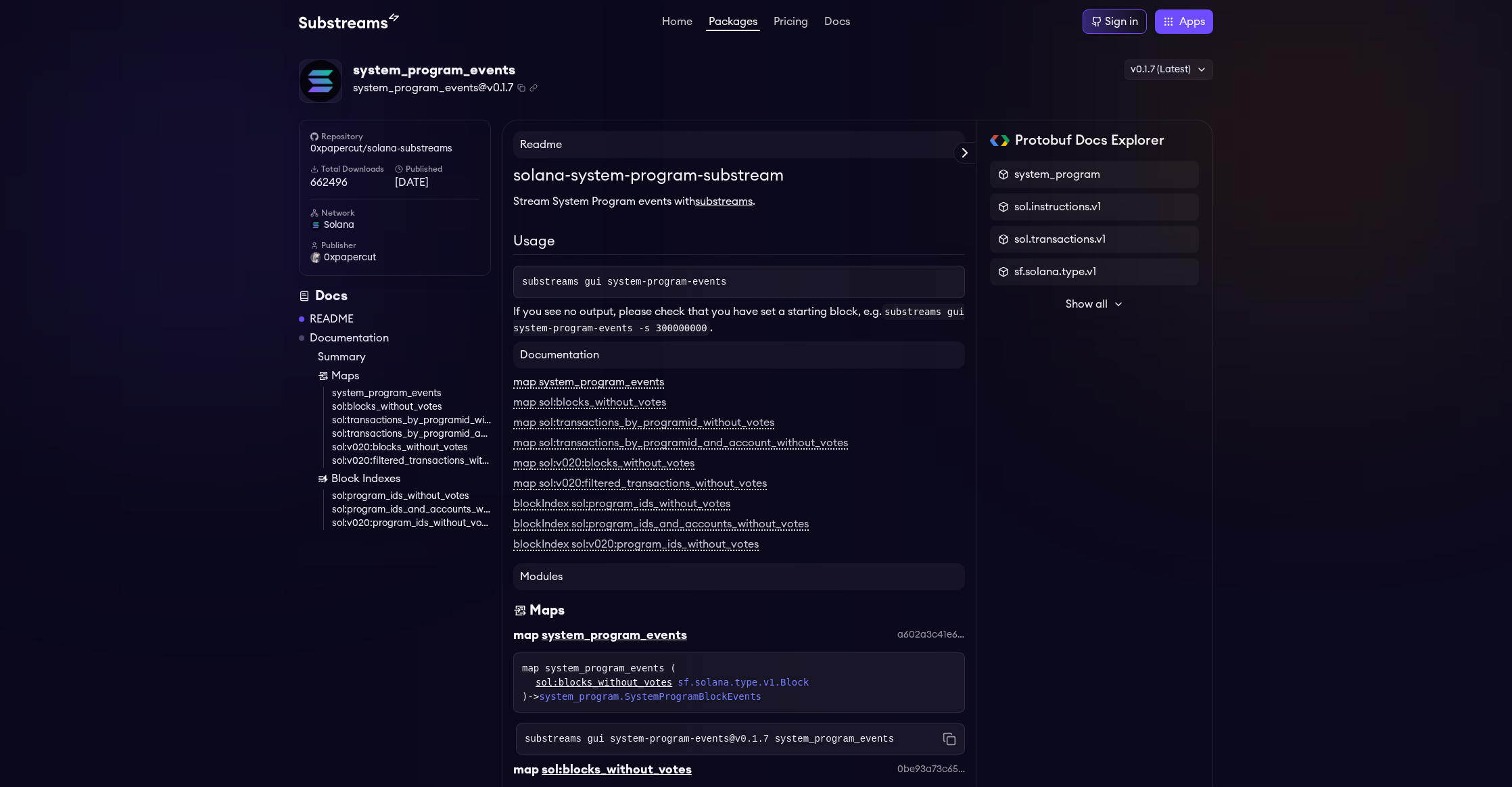
click at [627, 389] on link "map system_program_events" at bounding box center [589, 382] width 151 height 12
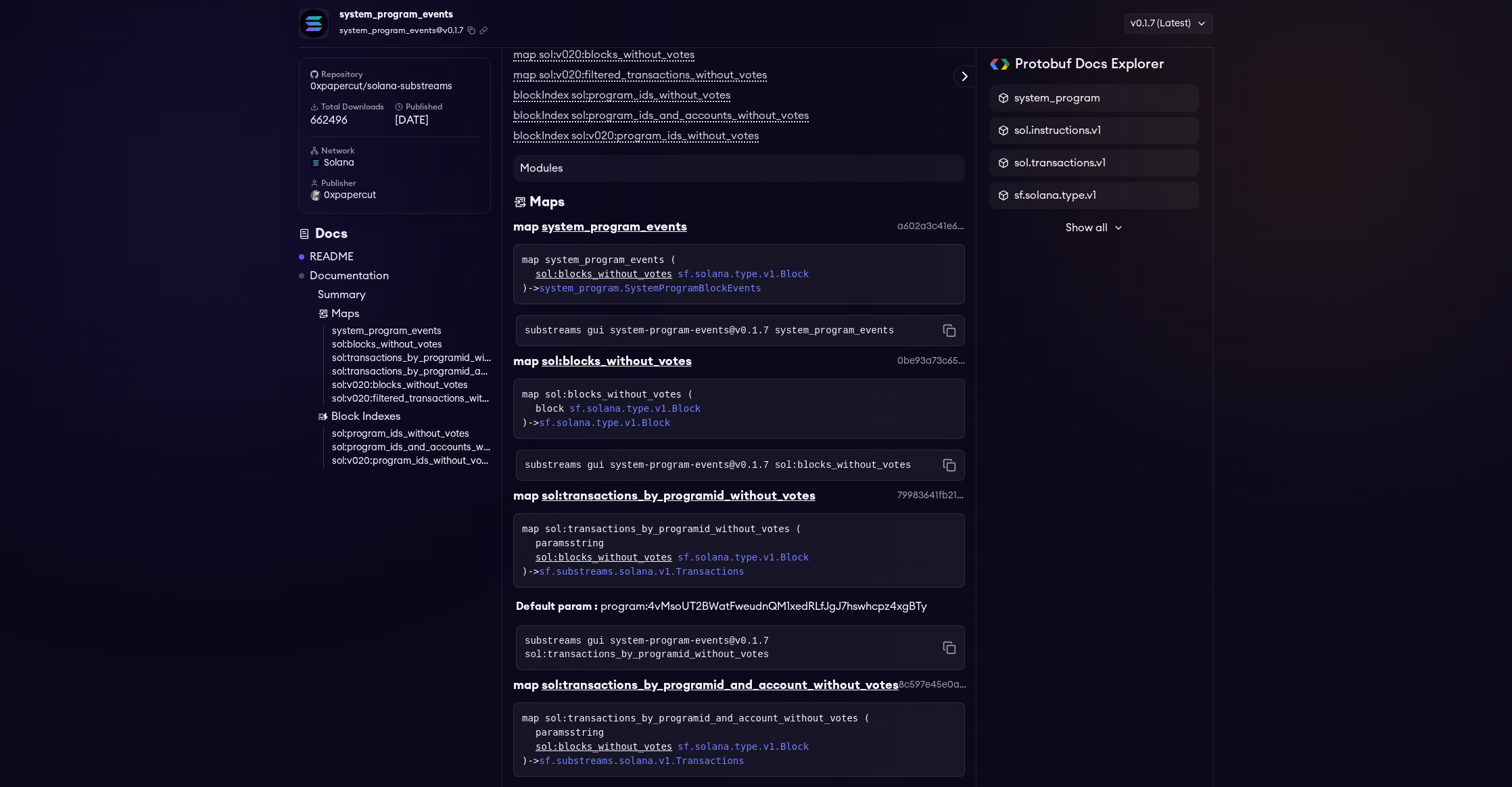
scroll to position [572, 0]
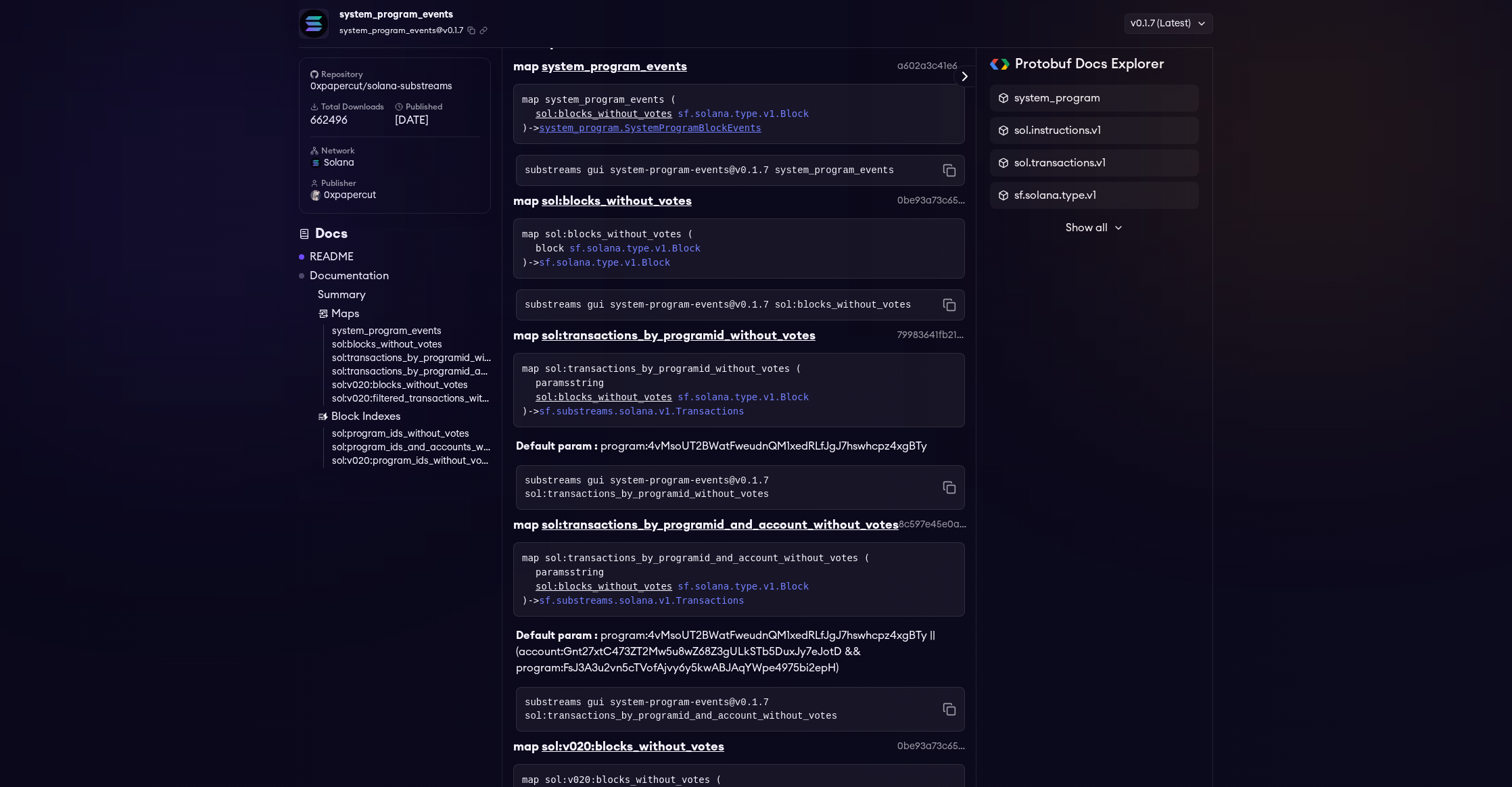
click at [698, 127] on link "system_program.SystemProgramBlockEvents" at bounding box center [649, 128] width 222 height 11
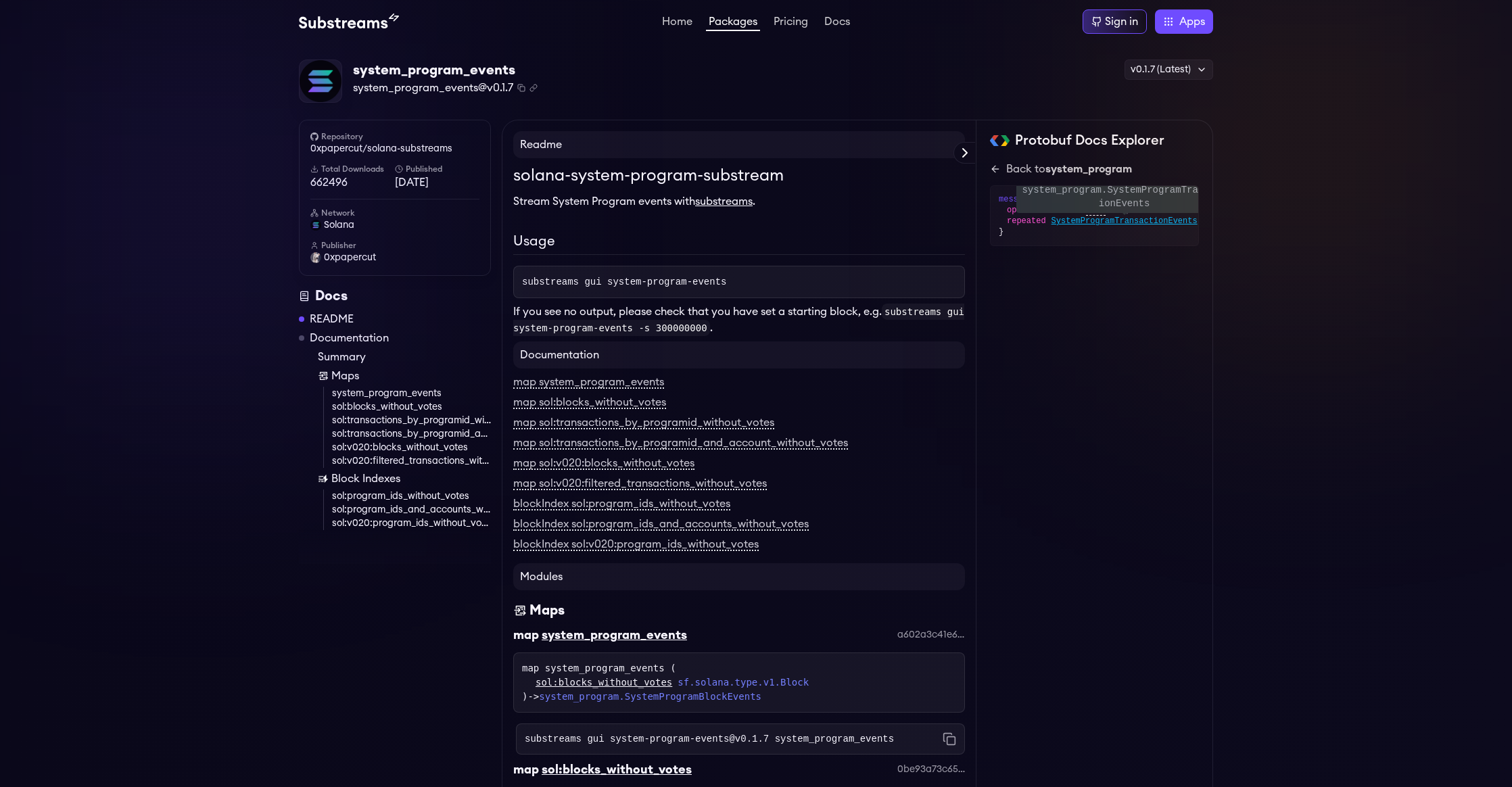
click at [1103, 226] on span "SystemProgramTransactionEvents" at bounding box center [1125, 221] width 146 height 11
click at [1087, 242] on span "SystemProgramEvent" at bounding box center [1096, 243] width 88 height 11
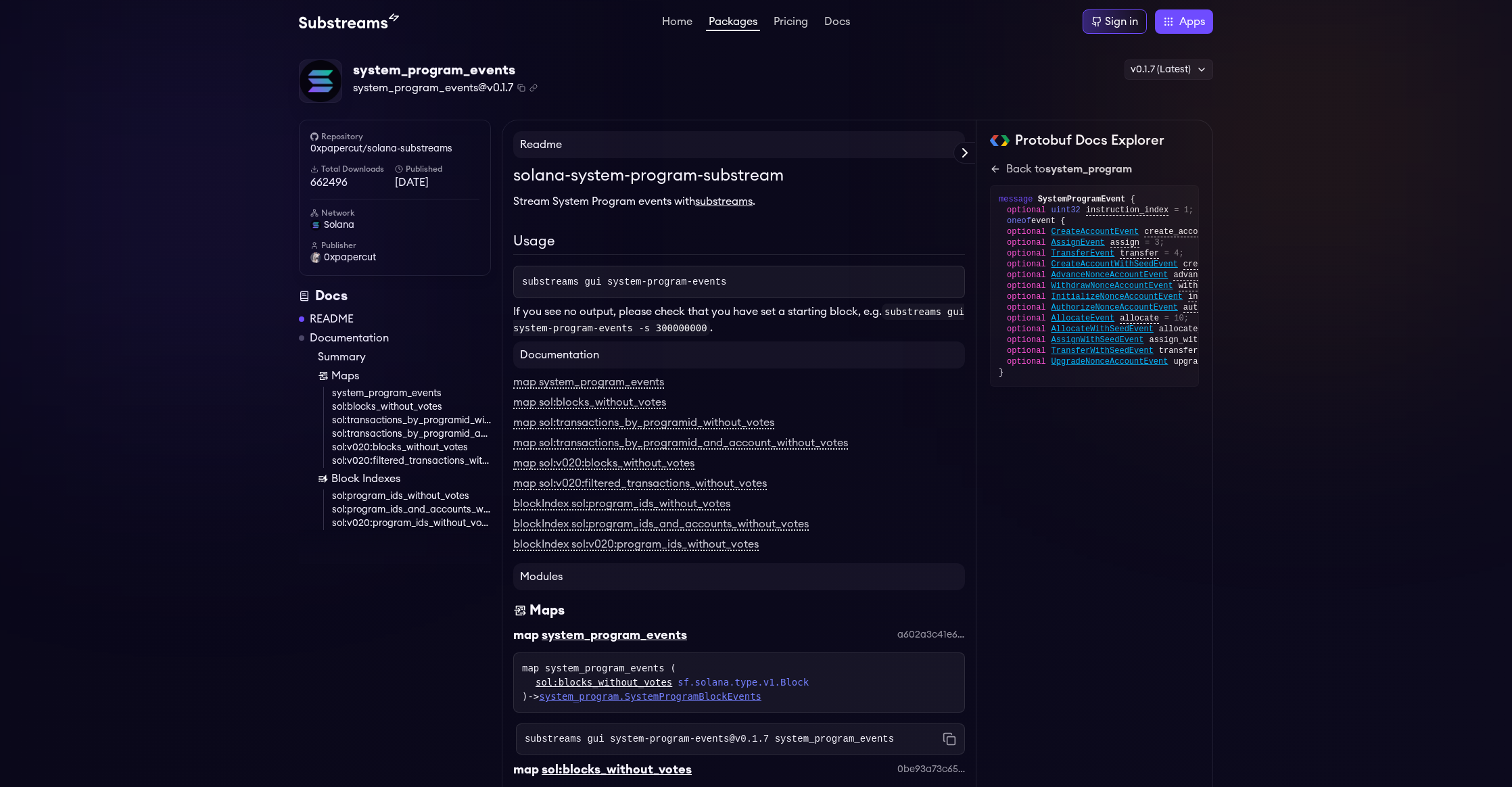
click at [740, 702] on link "system_program.SystemProgramBlockEvents" at bounding box center [649, 696] width 222 height 11
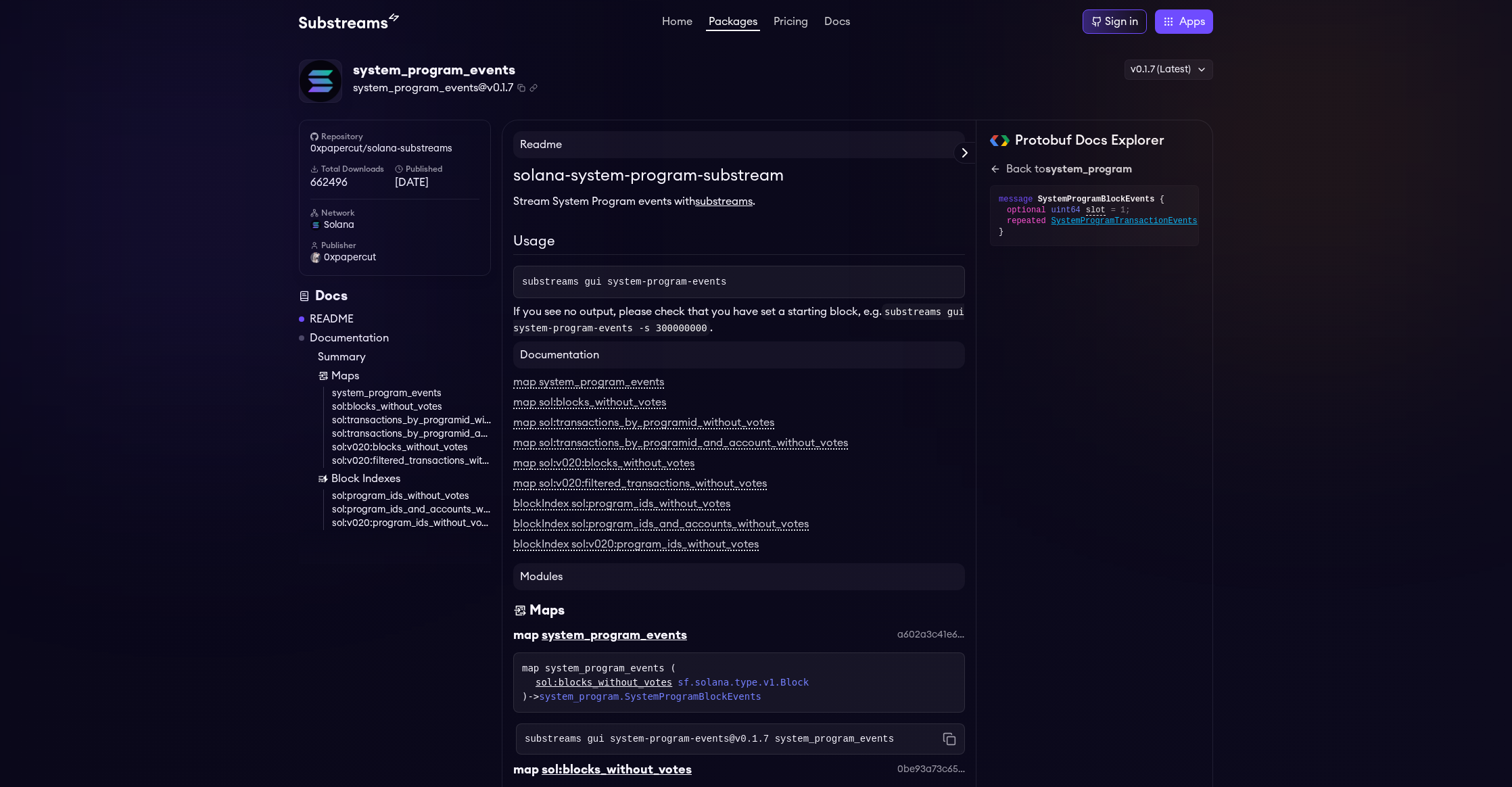
click at [1109, 227] on div "}" at bounding box center [1094, 232] width 191 height 11
click at [1115, 224] on span "SystemProgramTransactionEvents" at bounding box center [1125, 221] width 146 height 11
click at [1106, 247] on span "SystemProgramEvent" at bounding box center [1096, 243] width 88 height 11
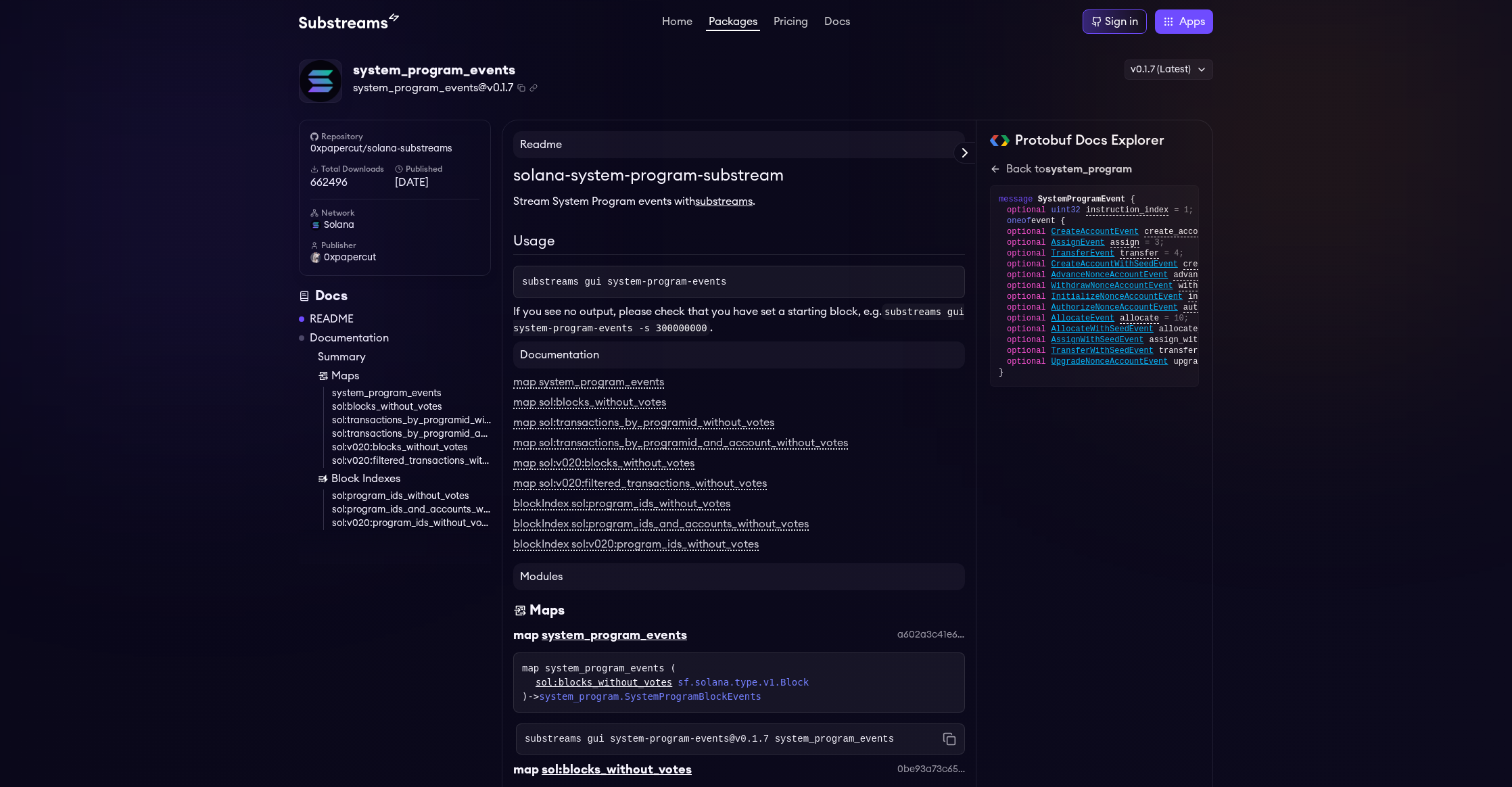
click at [751, 181] on h1 "solana-system-program-substream" at bounding box center [739, 176] width 452 height 25
click at [532, 90] on icon "Copy .spkg link to clipboard" at bounding box center [534, 88] width 8 height 8
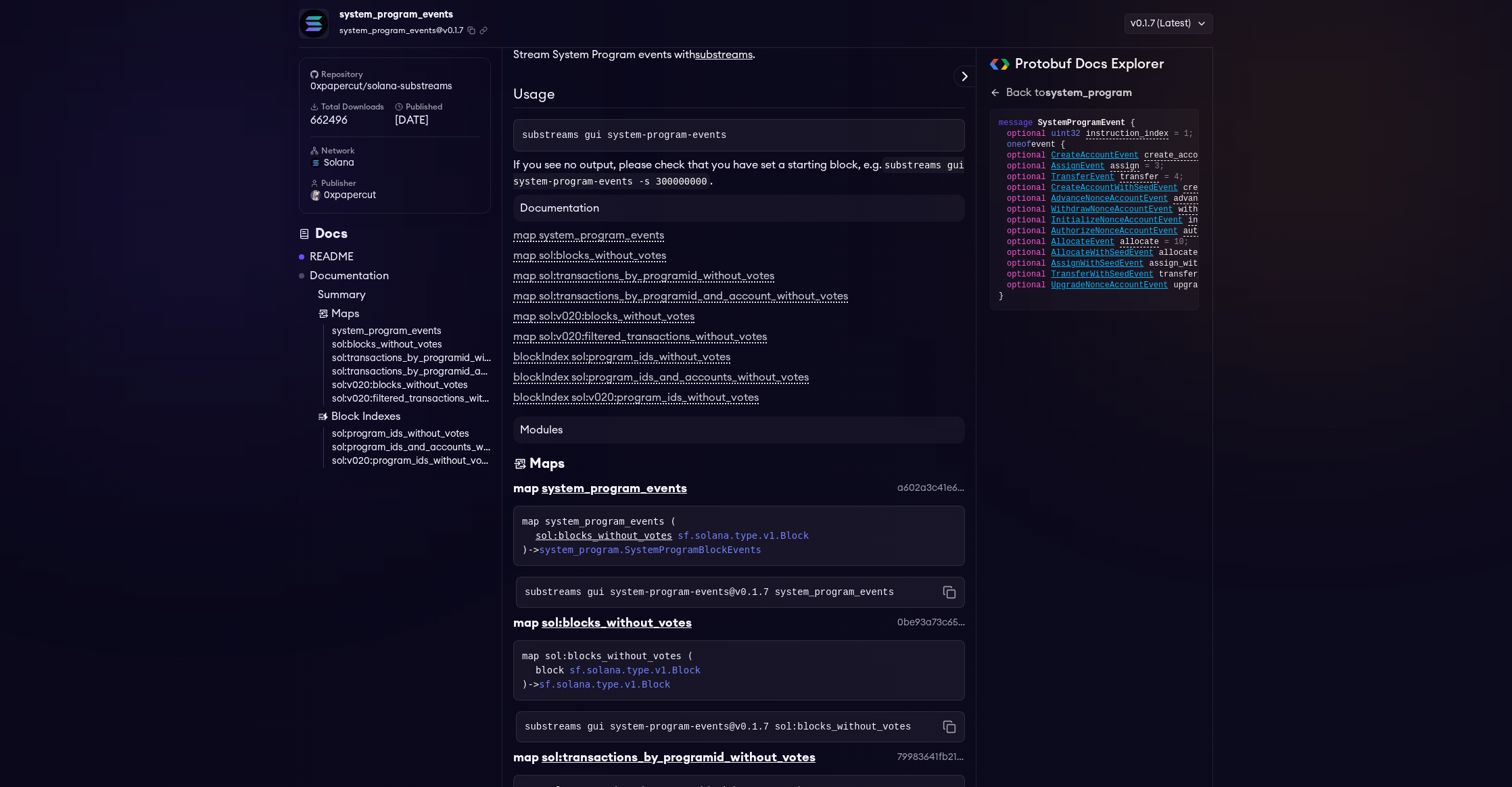
scroll to position [162, 0]
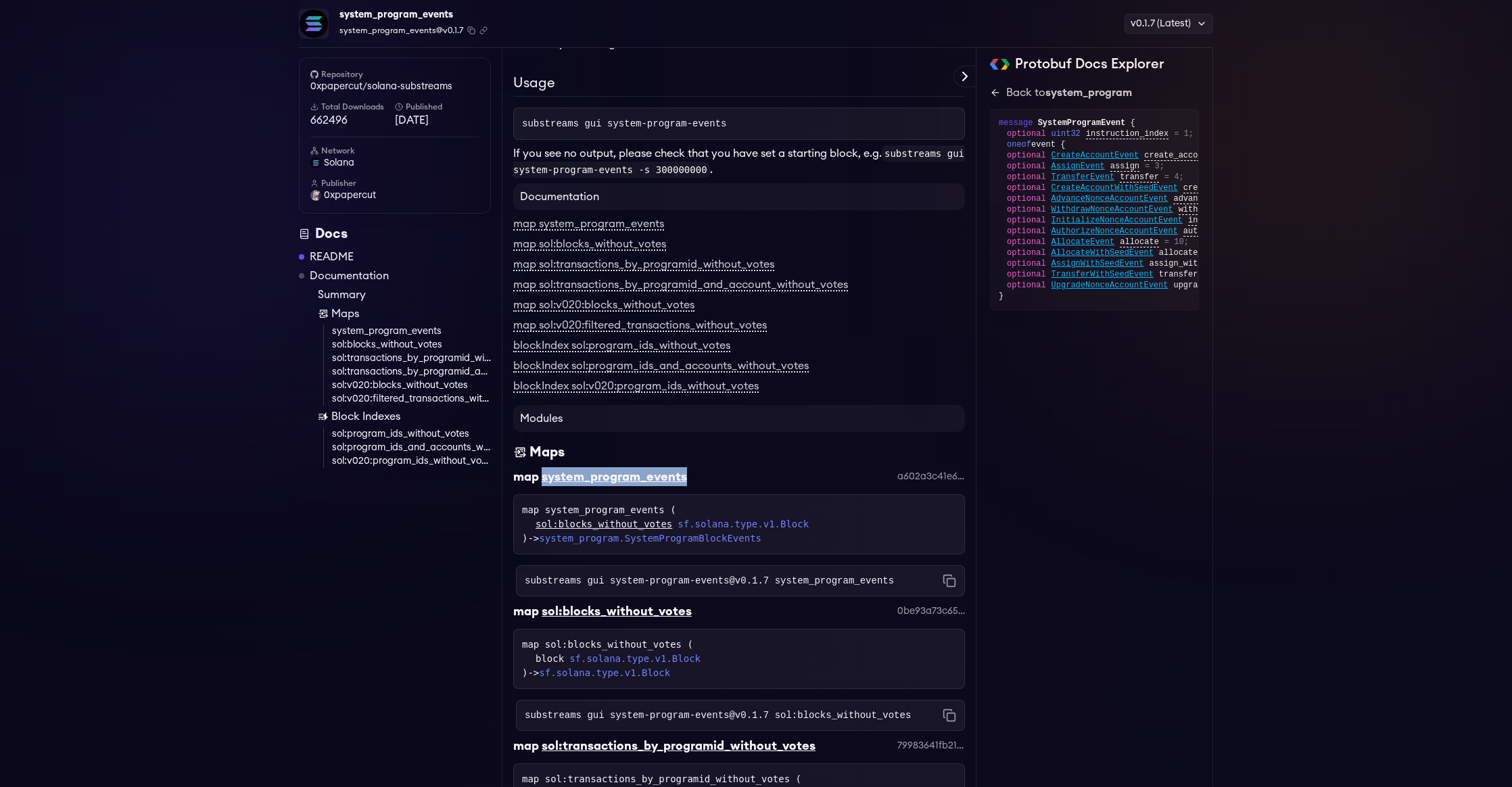
drag, startPoint x: 667, startPoint y: 481, endPoint x: 545, endPoint y: 478, distance: 122.0
click at [545, 478] on div "map system_program_events a602a3c41e6fc2459a172ba95adf977609eab2d0" at bounding box center [739, 481] width 452 height 27
copy div "system_program_events"
